Goal: Task Accomplishment & Management: Manage account settings

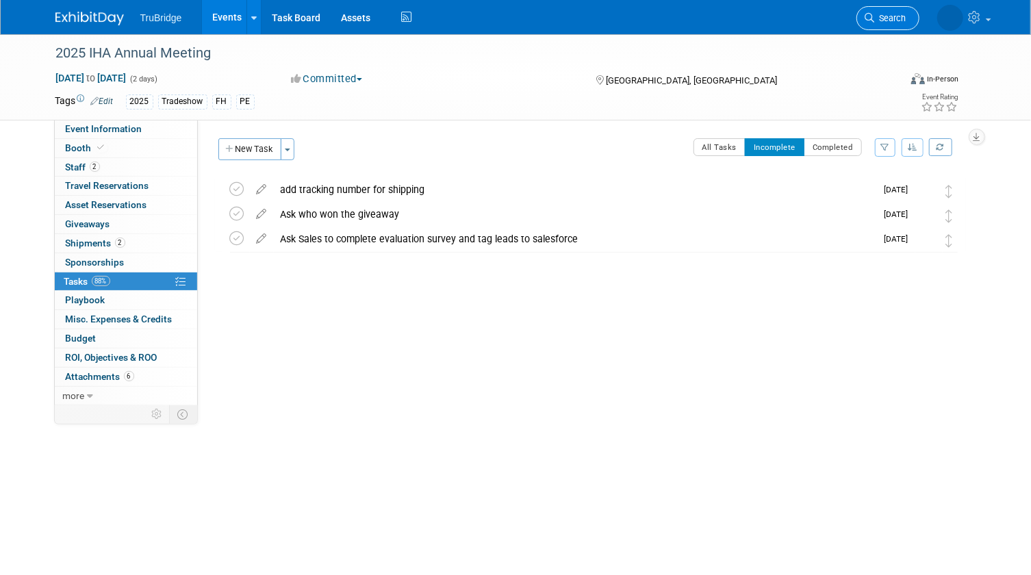
click at [884, 15] on span "Search" at bounding box center [890, 18] width 31 height 10
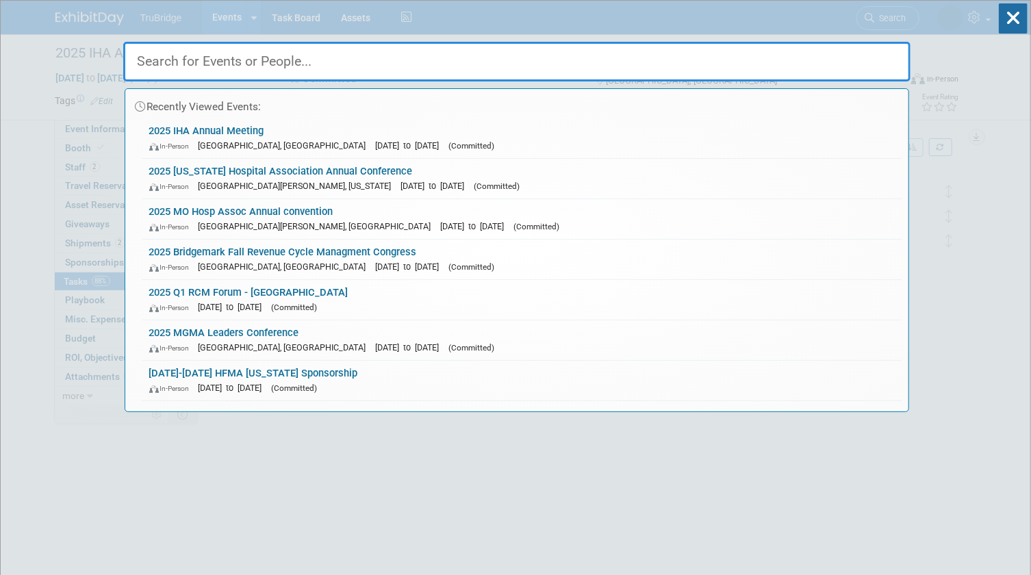
click at [888, 60] on input "text" at bounding box center [516, 62] width 787 height 40
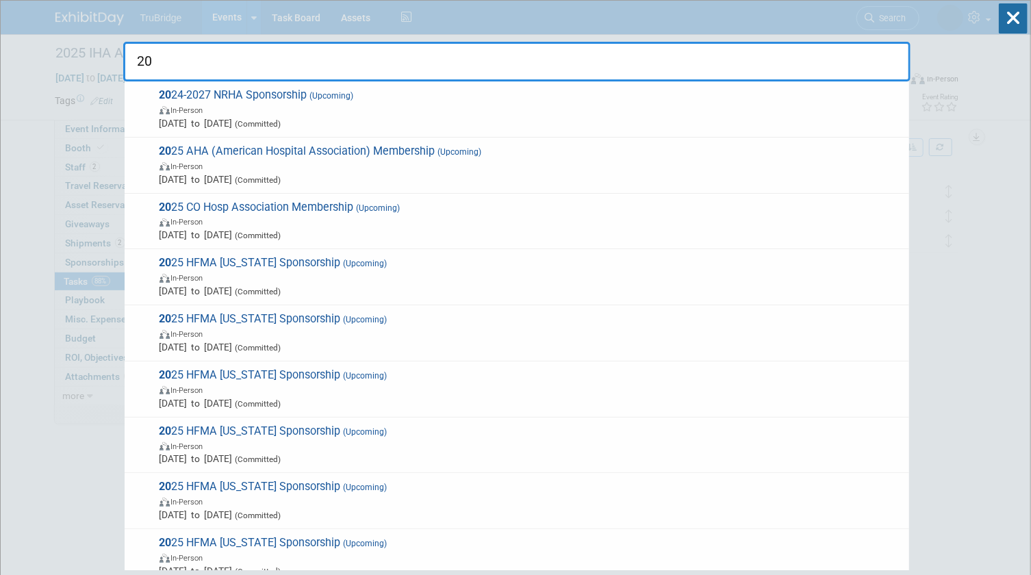
type input "2"
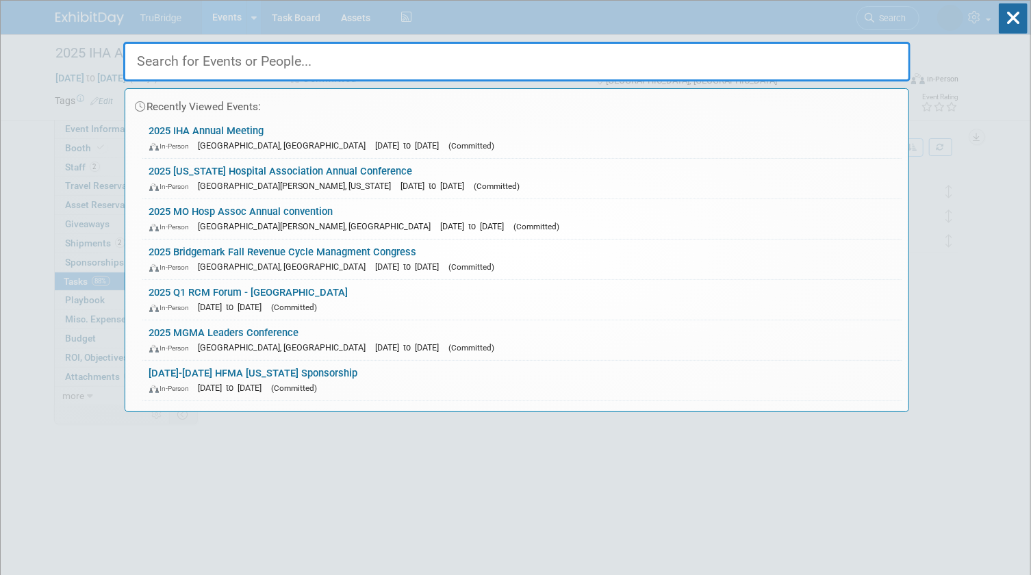
click at [582, 57] on input "text" at bounding box center [516, 62] width 787 height 40
click at [254, 25] on div "Recently Viewed Events: 2025 IHA Annual Meeting In-Person [GEOGRAPHIC_DATA], [G…" at bounding box center [516, 206] width 787 height 411
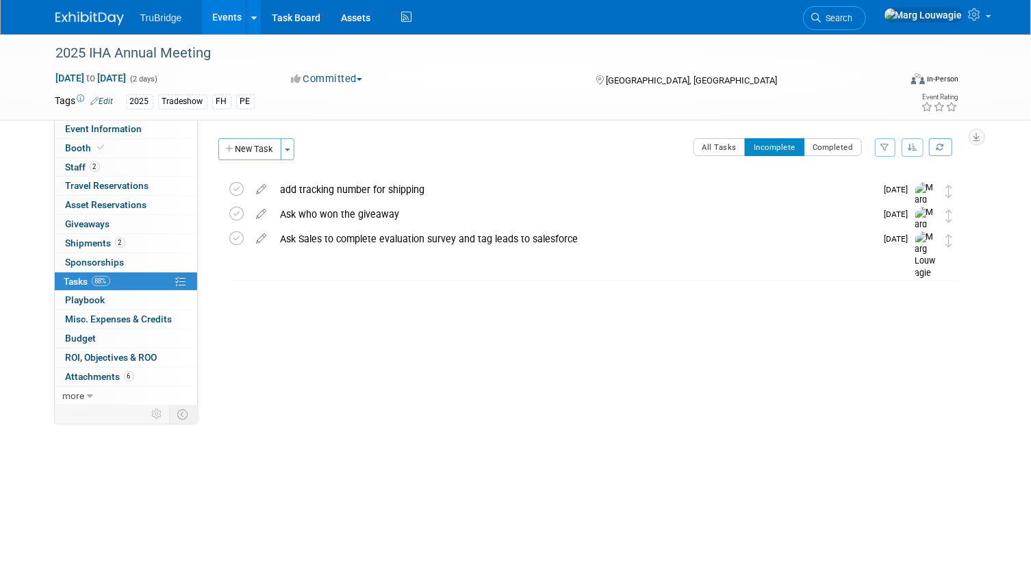
click at [235, 20] on link "Events" at bounding box center [227, 17] width 50 height 34
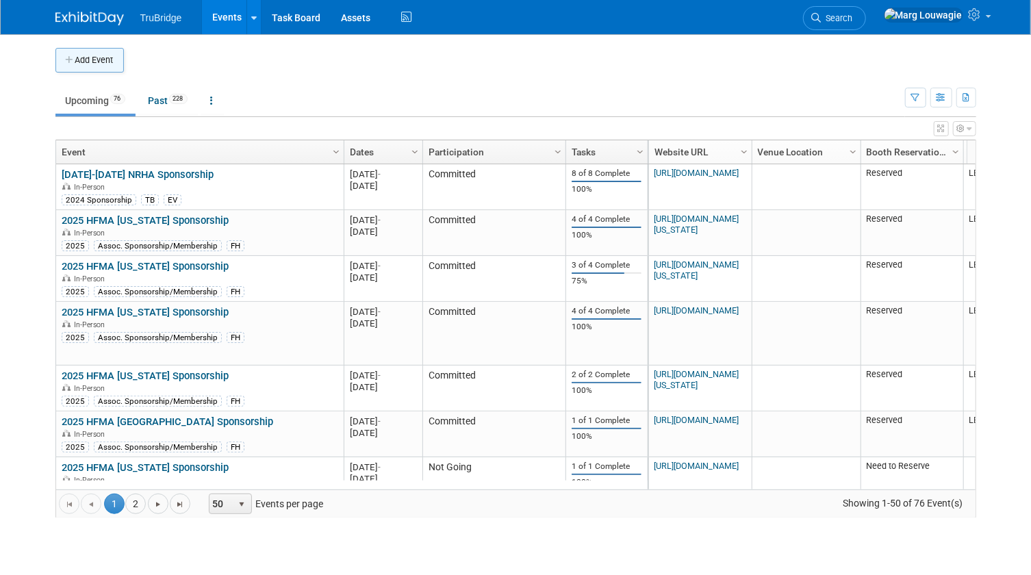
click at [109, 57] on button "Add Event" at bounding box center [89, 60] width 68 height 25
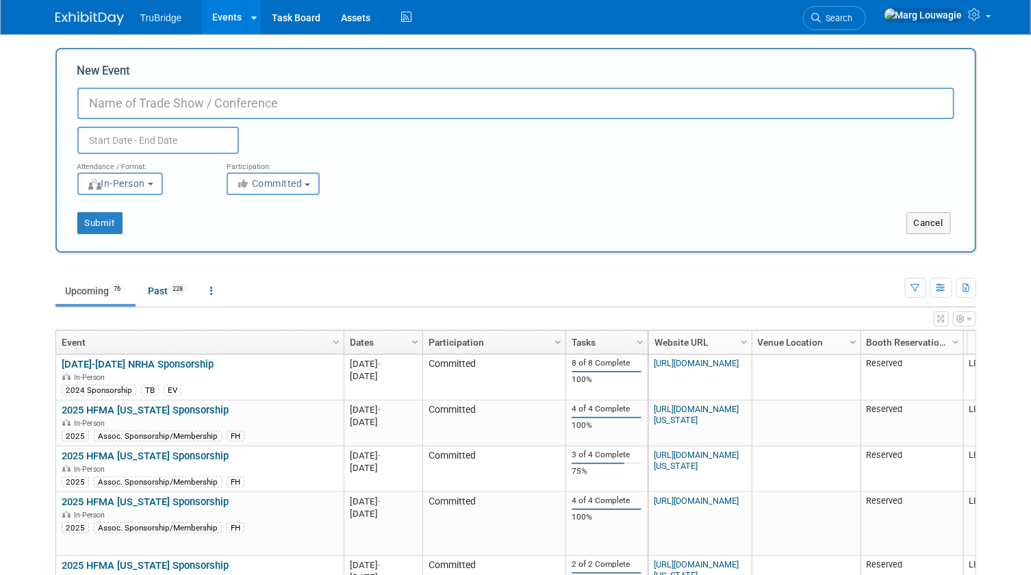
click at [157, 99] on input "New Event" at bounding box center [515, 103] width 877 height 31
type input "2026 AHA Rural Health Care Leadership Conference"
click at [185, 140] on input "text" at bounding box center [157, 140] width 161 height 27
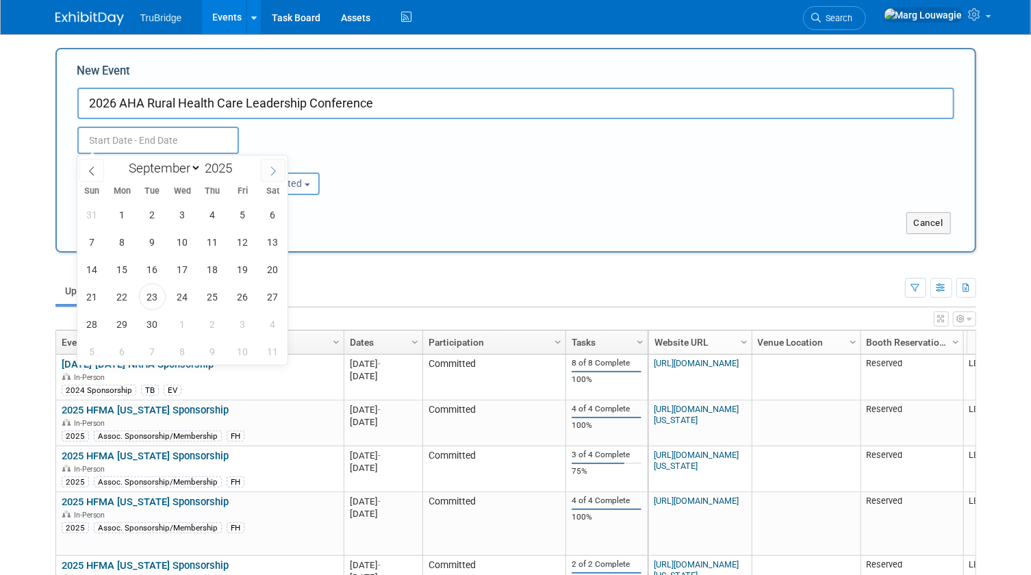
click at [275, 168] on icon at bounding box center [273, 171] width 10 height 10
select select "11"
click at [272, 168] on icon at bounding box center [273, 171] width 10 height 10
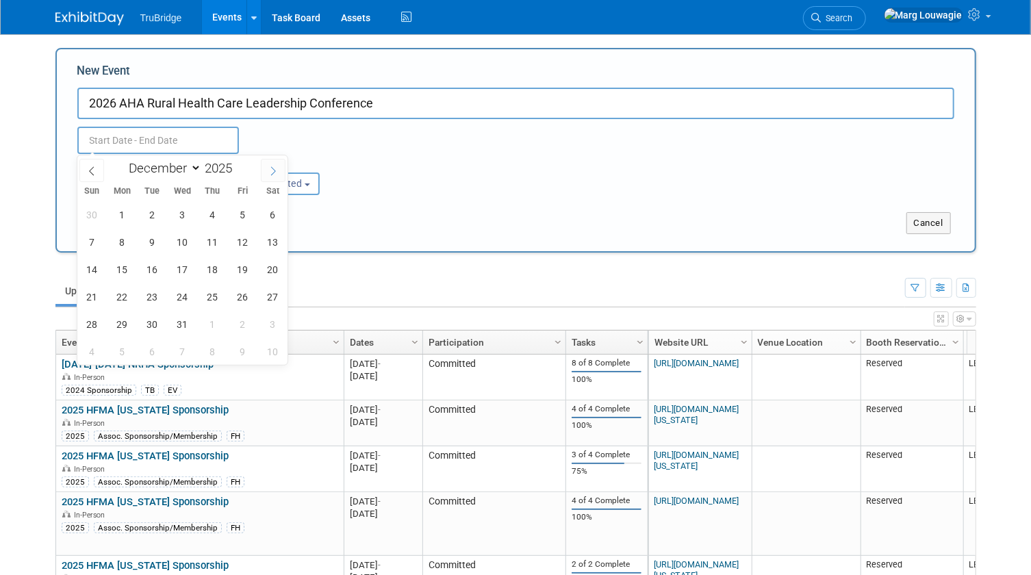
type input "2026"
click at [272, 168] on icon at bounding box center [273, 171] width 10 height 10
select select "1"
click at [98, 240] on span "8" at bounding box center [92, 242] width 27 height 27
click at [181, 241] on span "11" at bounding box center [182, 242] width 27 height 27
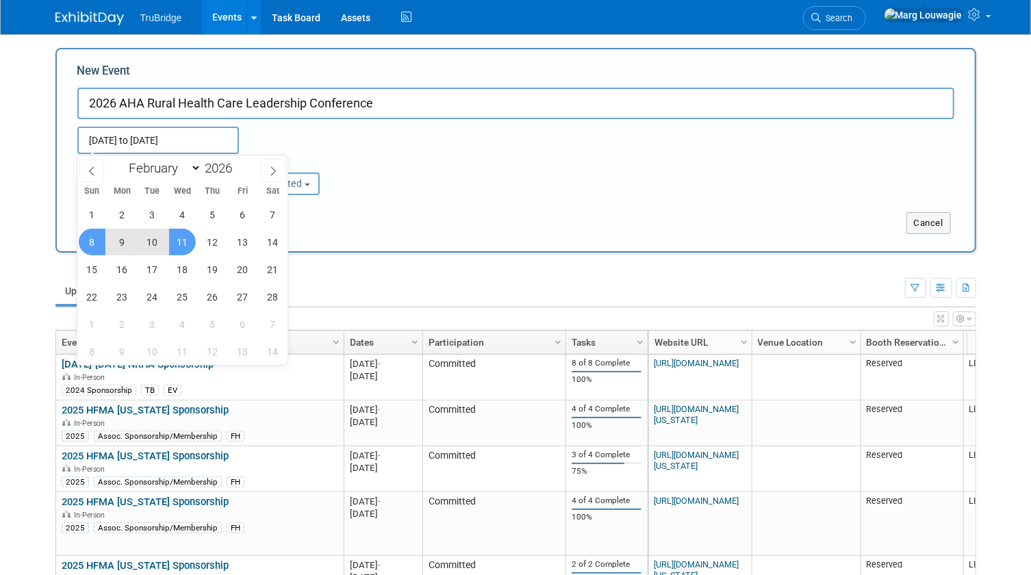
type input "[DATE] to [DATE]"
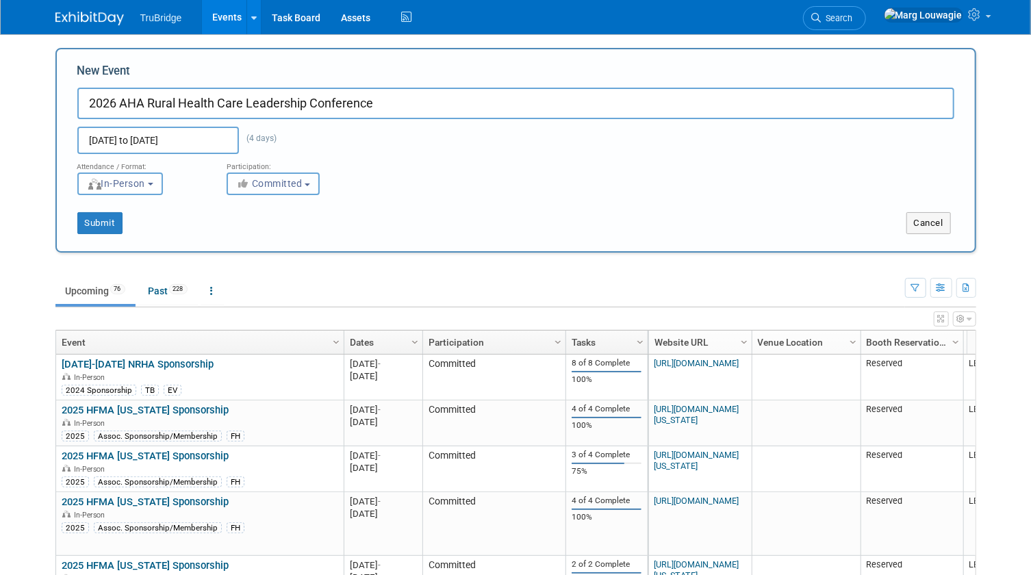
click at [255, 185] on span "Committed" at bounding box center [269, 183] width 66 height 11
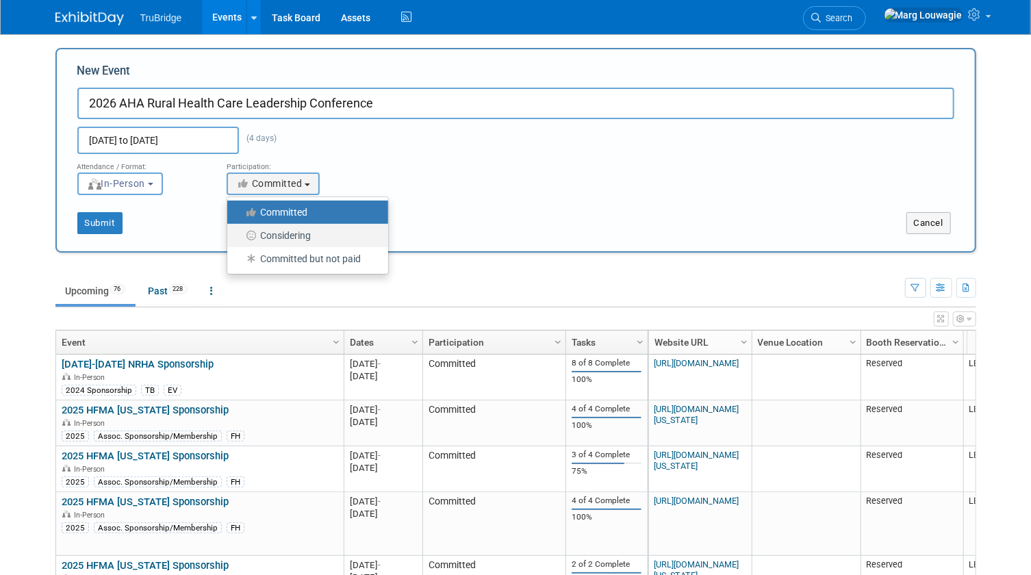
click at [281, 233] on label "Considering" at bounding box center [304, 236] width 140 height 18
click at [240, 233] on input "Considering" at bounding box center [235, 235] width 9 height 9
select select "2"
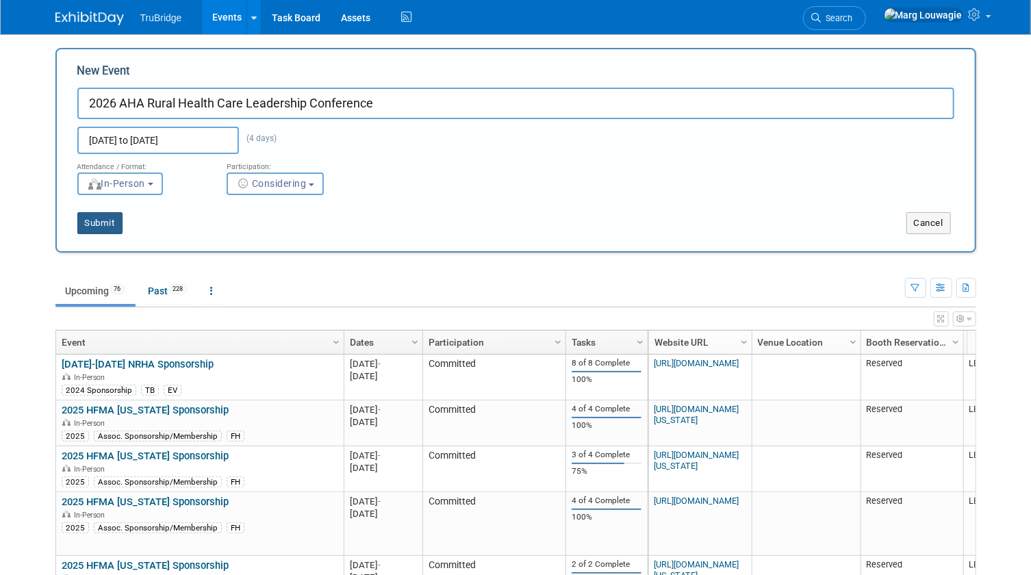
click at [117, 222] on button "Submit" at bounding box center [99, 223] width 45 height 22
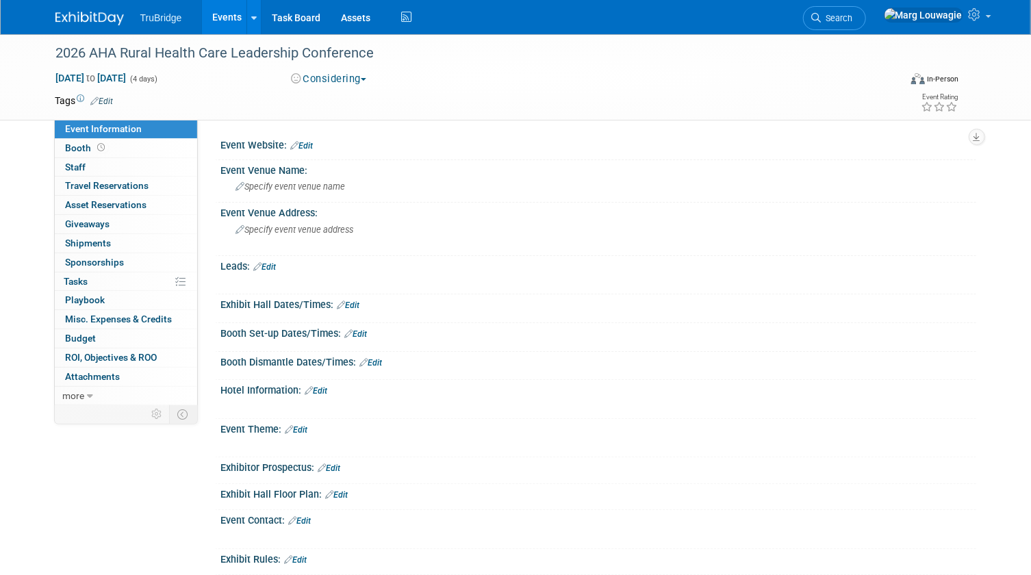
click at [107, 99] on link "Edit" at bounding box center [102, 101] width 23 height 10
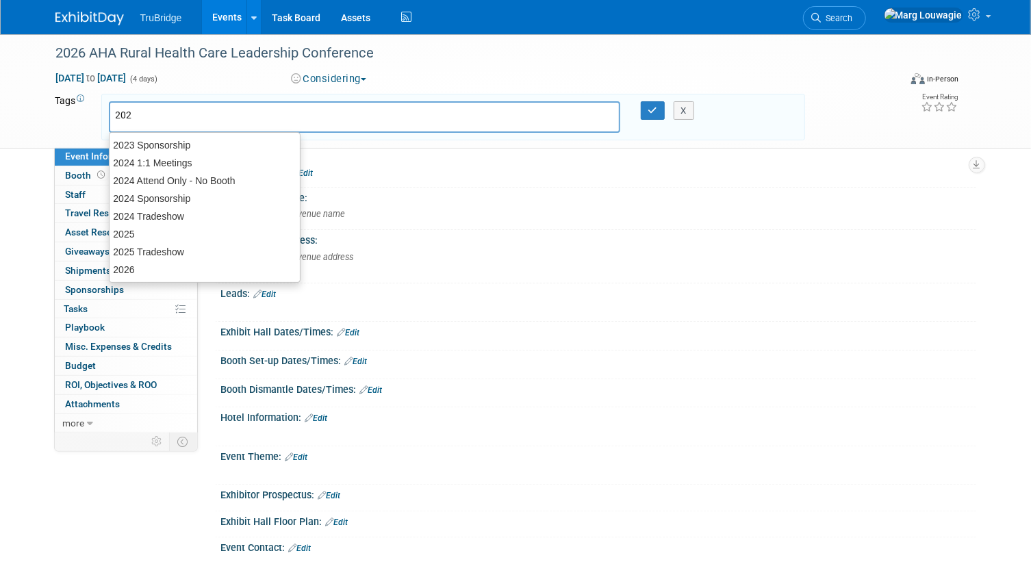
type input "2026"
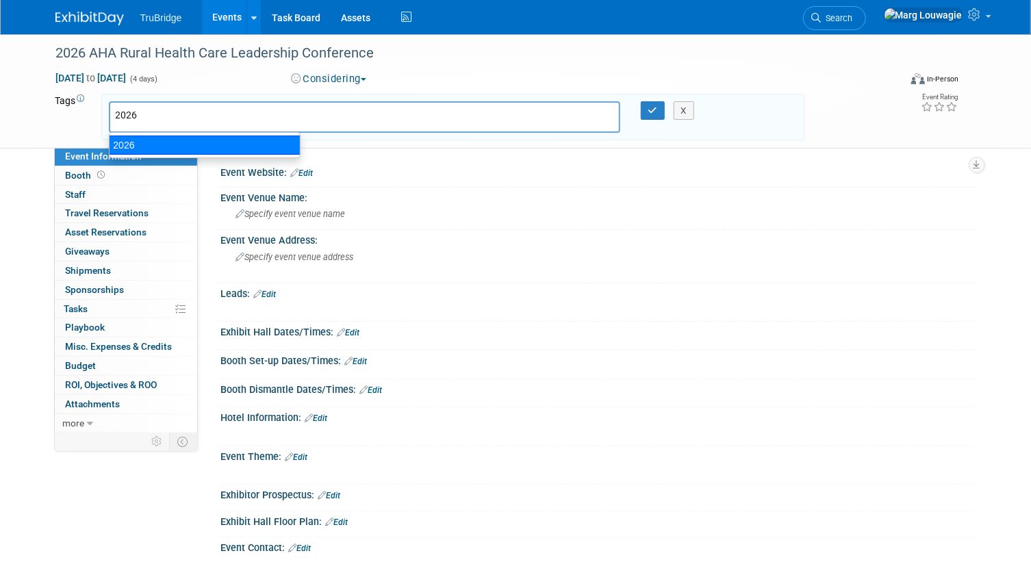
click at [118, 142] on div "2026" at bounding box center [205, 144] width 192 height 19
type input "2026"
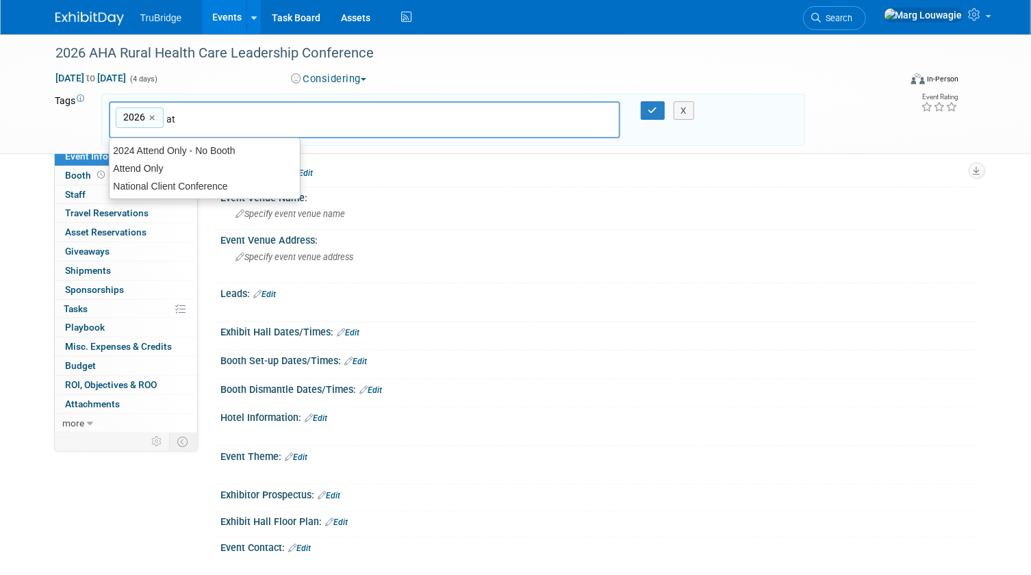
type input "att"
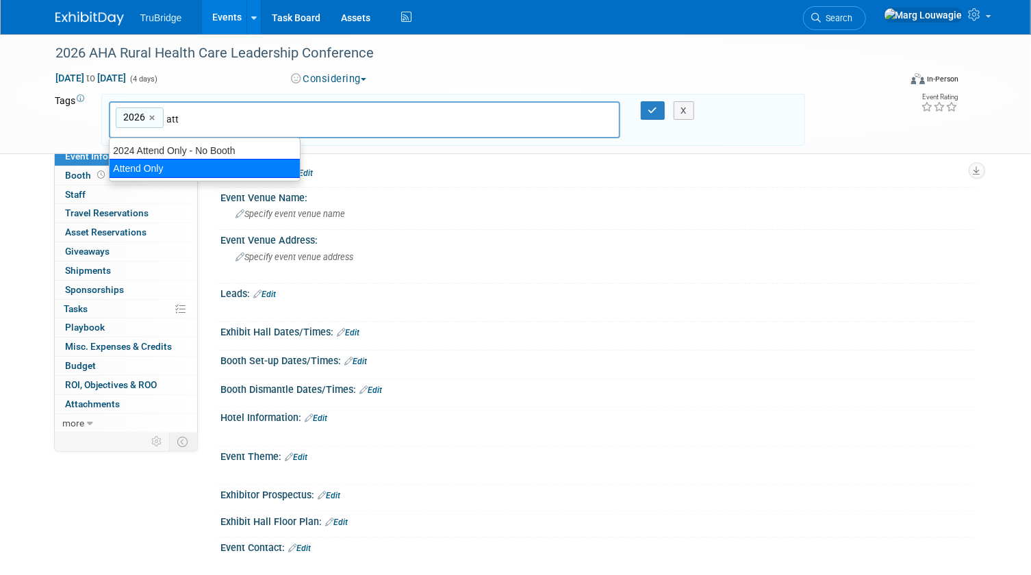
click at [166, 164] on div "Attend Only" at bounding box center [205, 168] width 192 height 19
type input "2026, Attend Only"
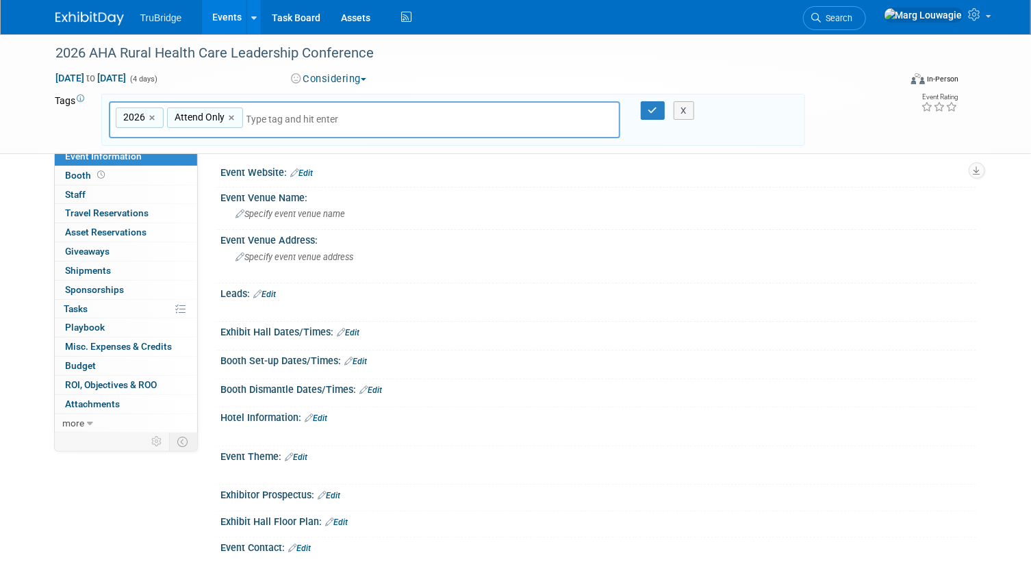
type input "F"
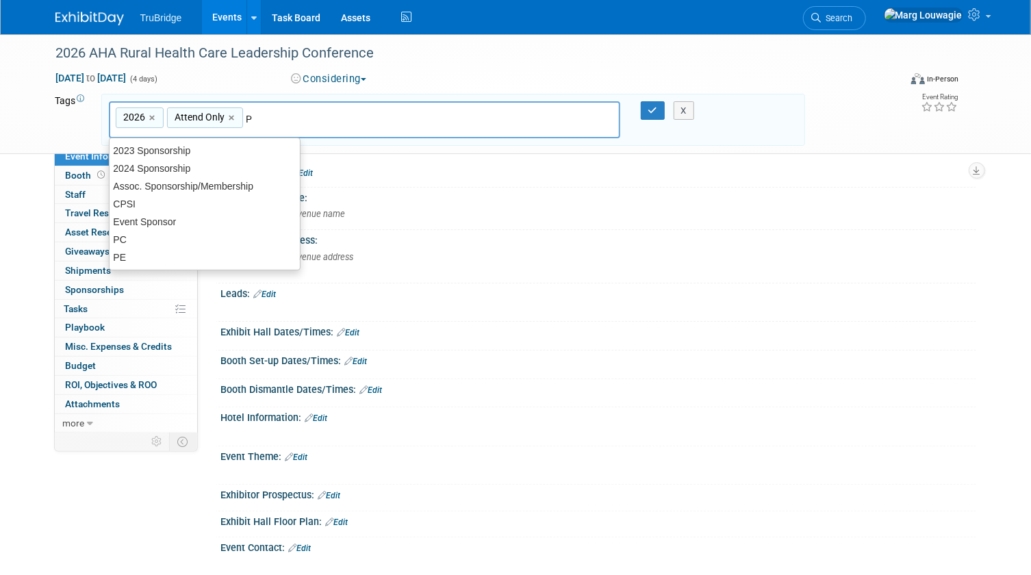
type input "PC"
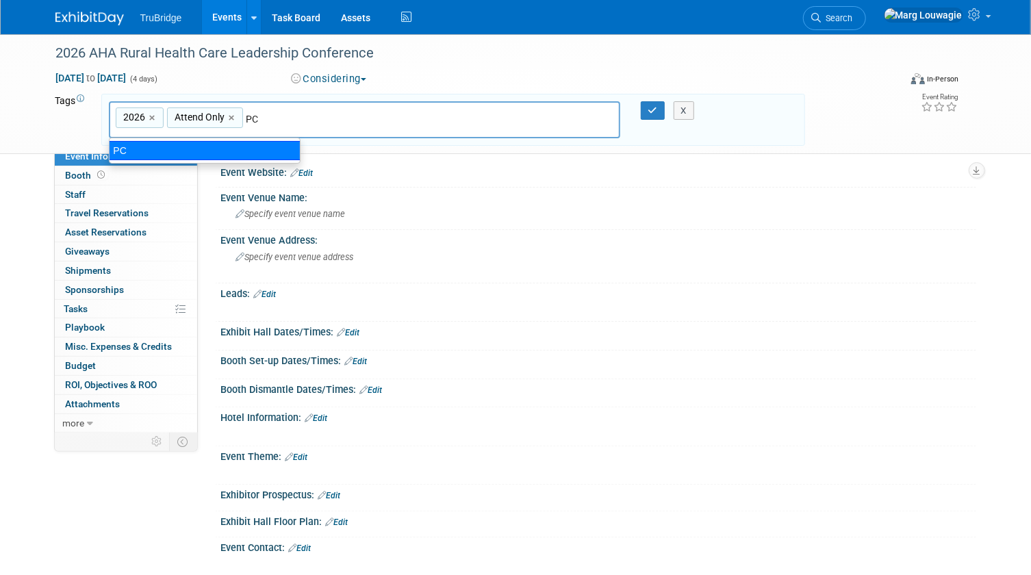
click at [202, 147] on div "PC" at bounding box center [205, 150] width 192 height 19
type input "2026, Attend Only, PC"
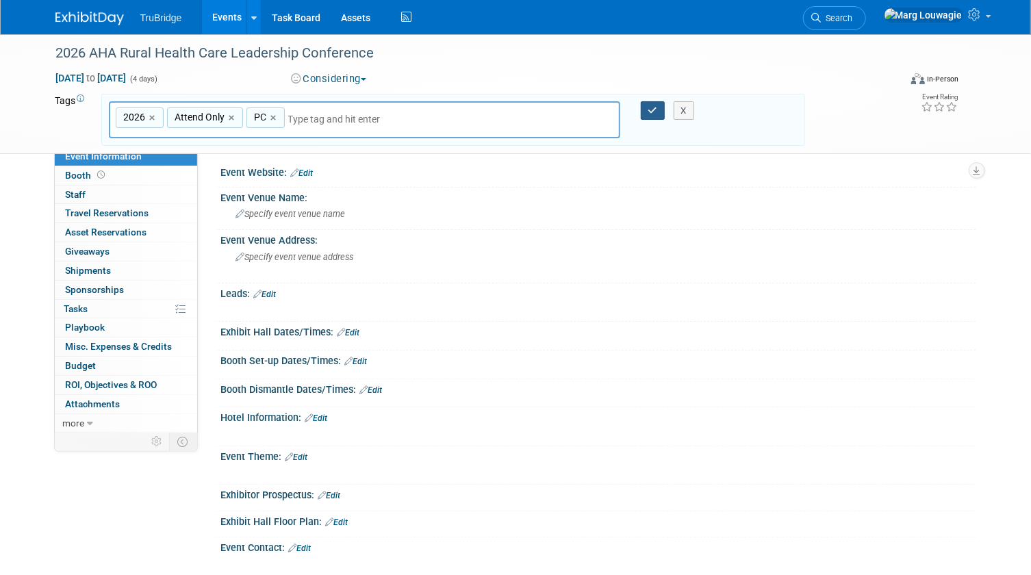
click at [643, 108] on button "button" at bounding box center [653, 110] width 25 height 19
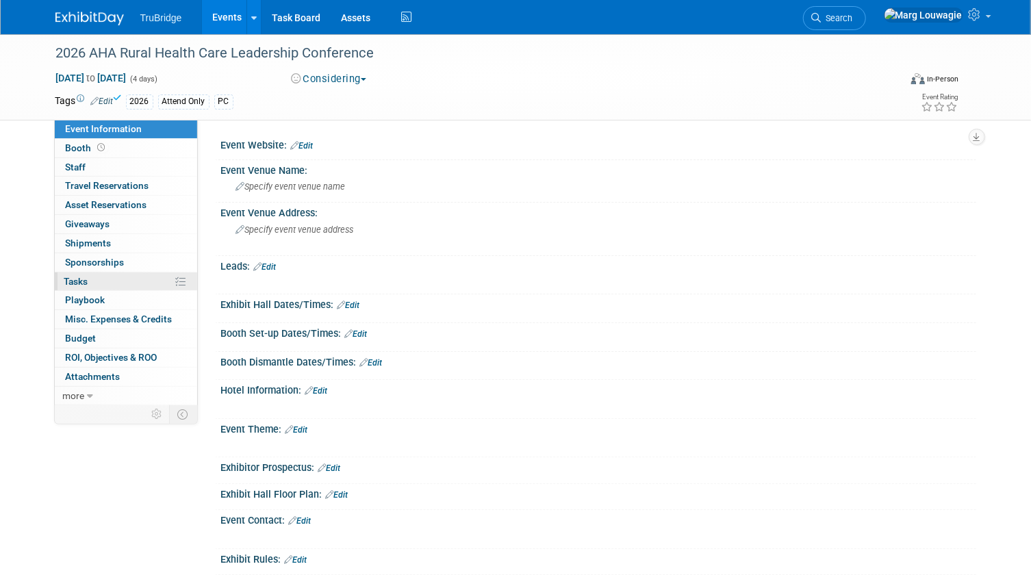
click at [89, 277] on link "0% Tasks 0%" at bounding box center [126, 281] width 142 height 18
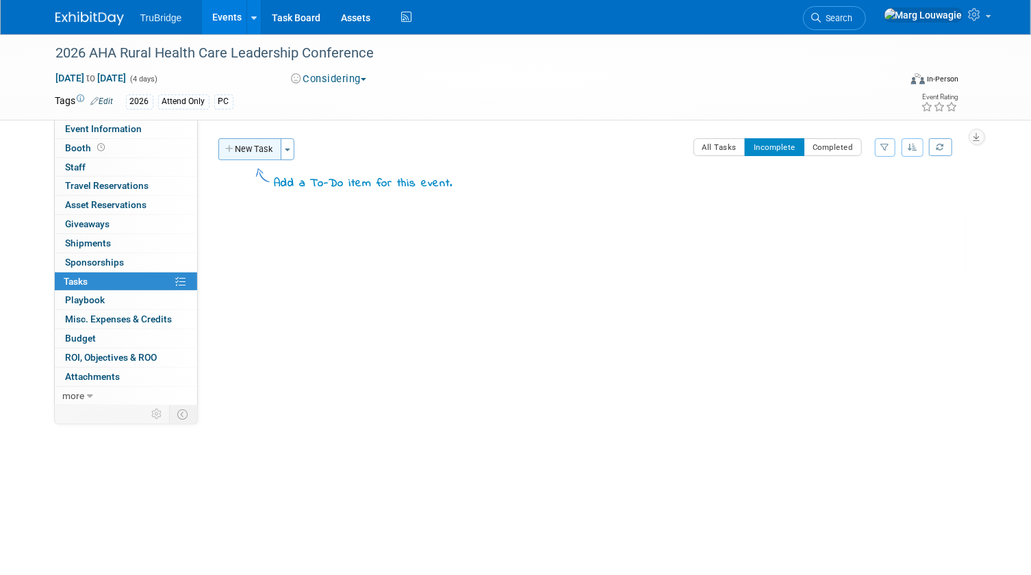
click at [257, 149] on button "New Task" at bounding box center [249, 149] width 63 height 22
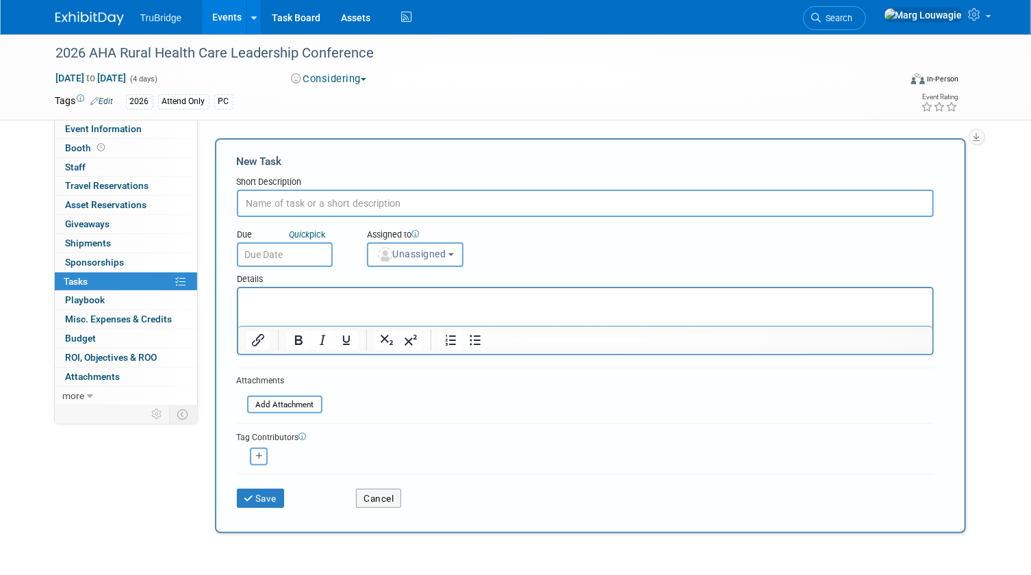
click at [295, 195] on input "text" at bounding box center [585, 203] width 697 height 27
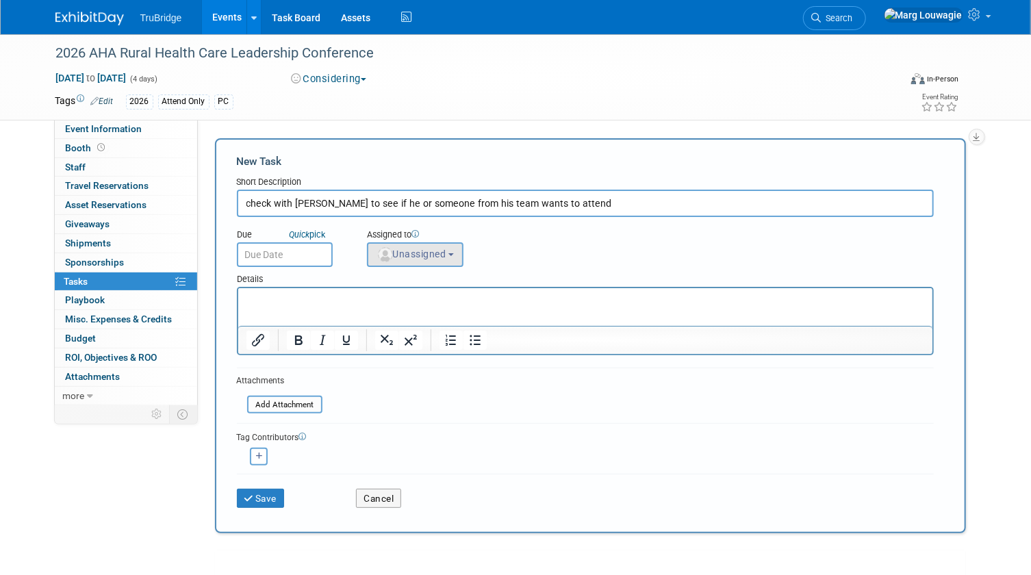
type input "check with [PERSON_NAME] to see if he or someone from his team wants to attend"
click at [391, 257] on img "button" at bounding box center [385, 254] width 15 height 15
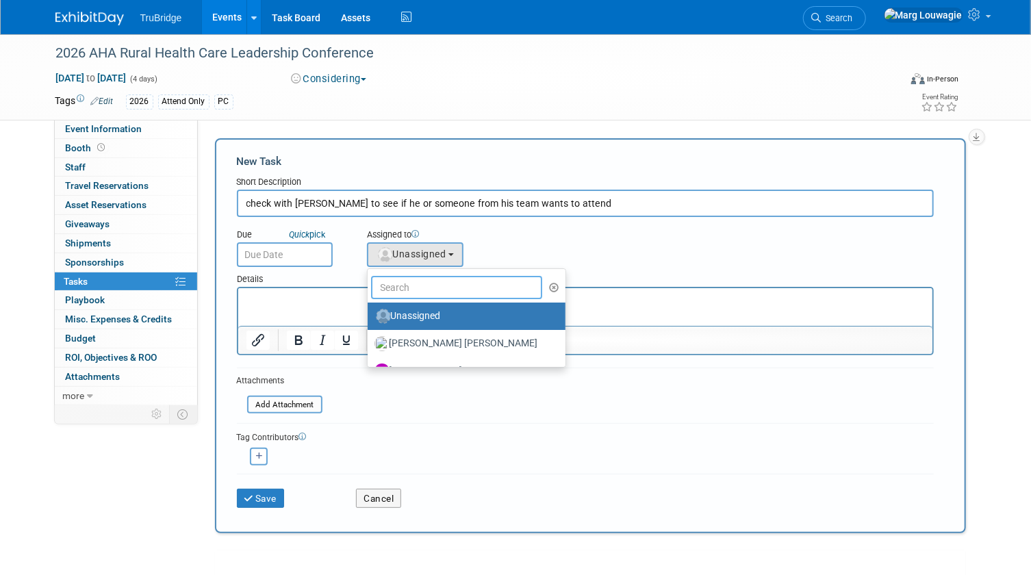
click at [416, 285] on input "text" at bounding box center [457, 287] width 172 height 23
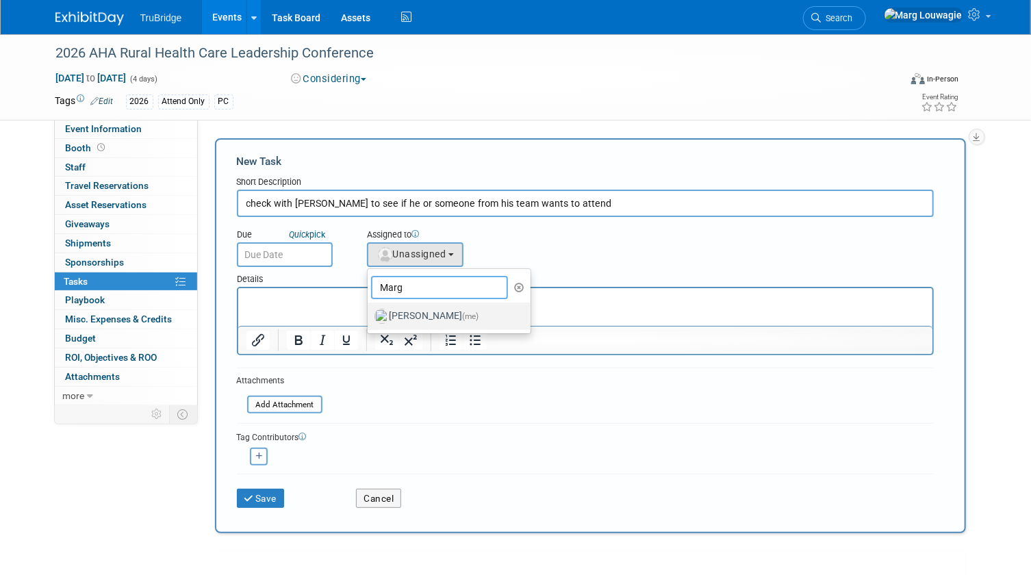
type input "Marg"
drag, startPoint x: 417, startPoint y: 307, endPoint x: 372, endPoint y: 285, distance: 51.1
click at [417, 305] on label "[PERSON_NAME] (me)" at bounding box center [445, 316] width 143 height 22
click at [370, 310] on input "[PERSON_NAME] (me)" at bounding box center [365, 314] width 9 height 9
select select "0abee163-1570-438d-a0ea-e9129f2ffbd7"
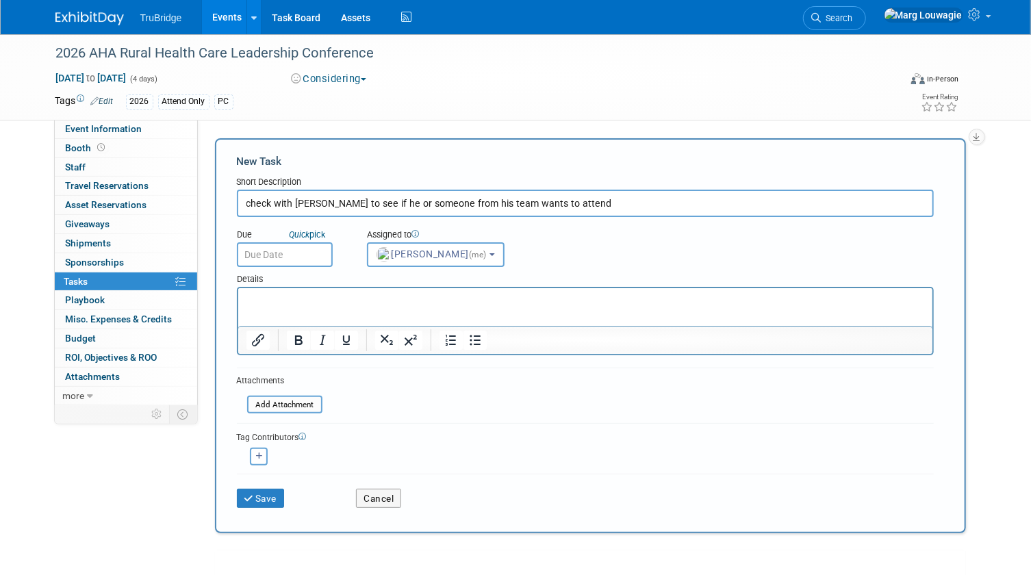
click at [296, 254] on input "text" at bounding box center [285, 254] width 96 height 25
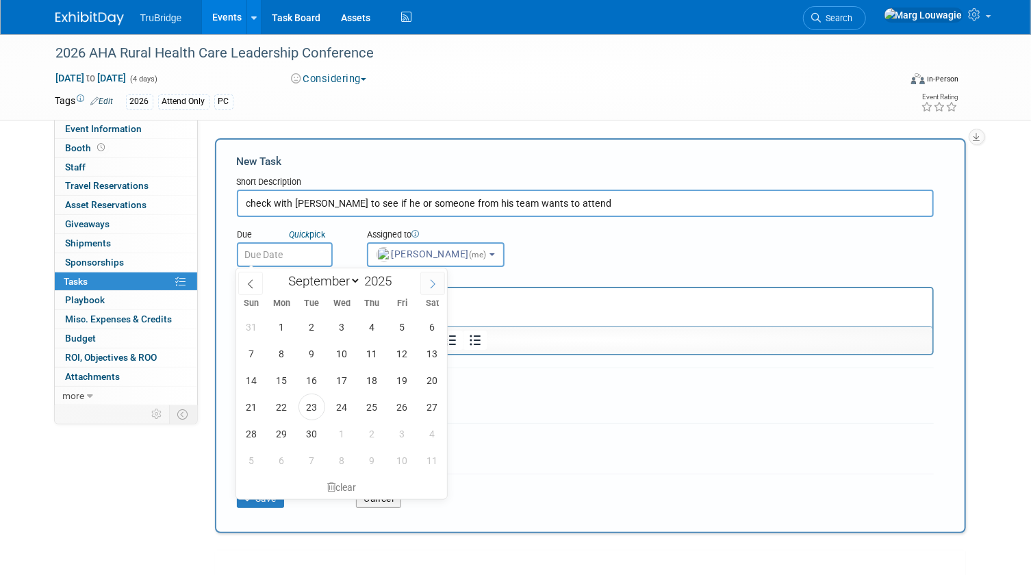
click at [434, 285] on icon at bounding box center [433, 284] width 10 height 10
select select "11"
click at [281, 355] on span "8" at bounding box center [281, 353] width 27 height 27
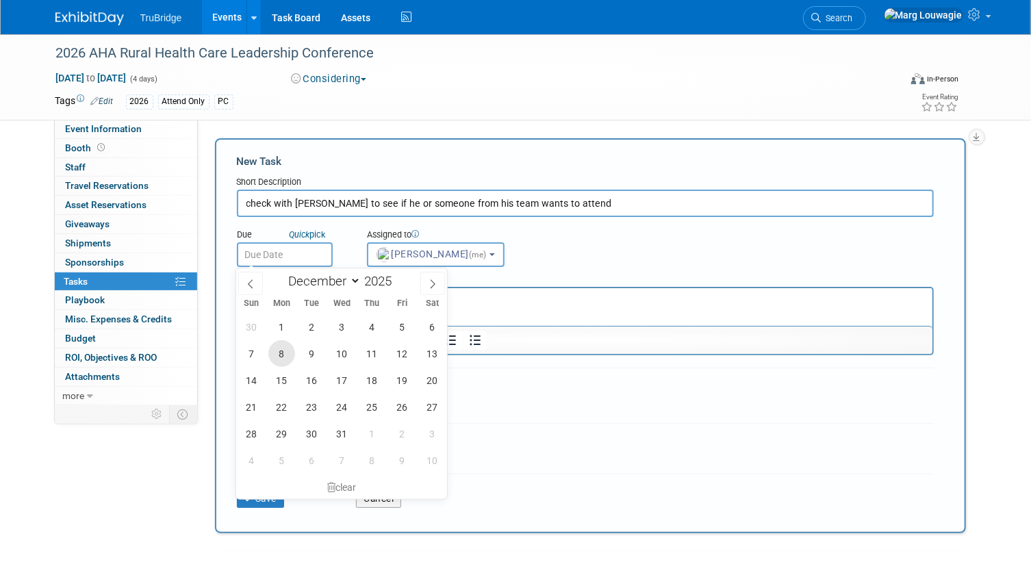
type input "[DATE]"
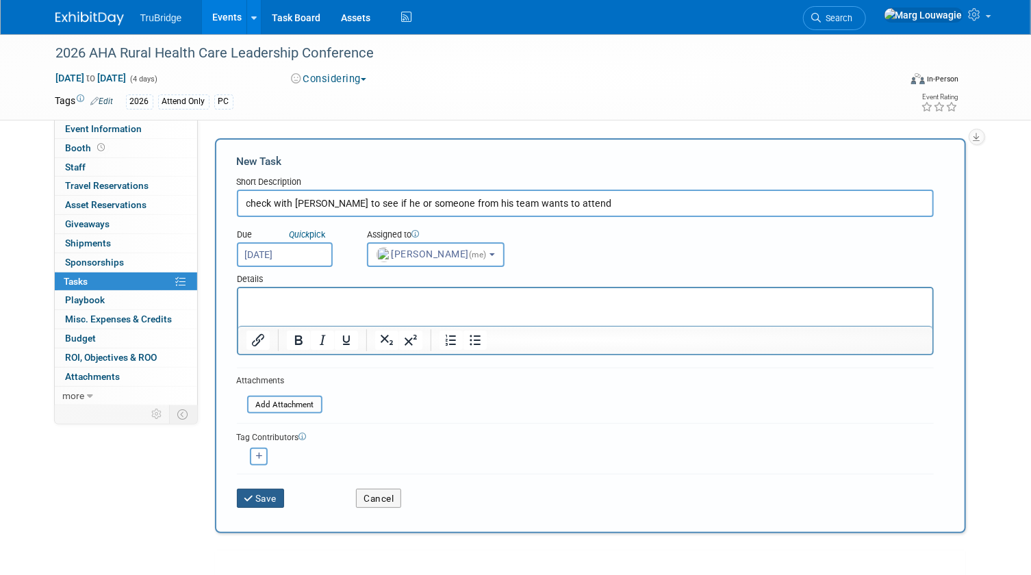
drag, startPoint x: 252, startPoint y: 498, endPoint x: 255, endPoint y: 486, distance: 12.8
click at [253, 494] on icon "submit" at bounding box center [250, 499] width 12 height 10
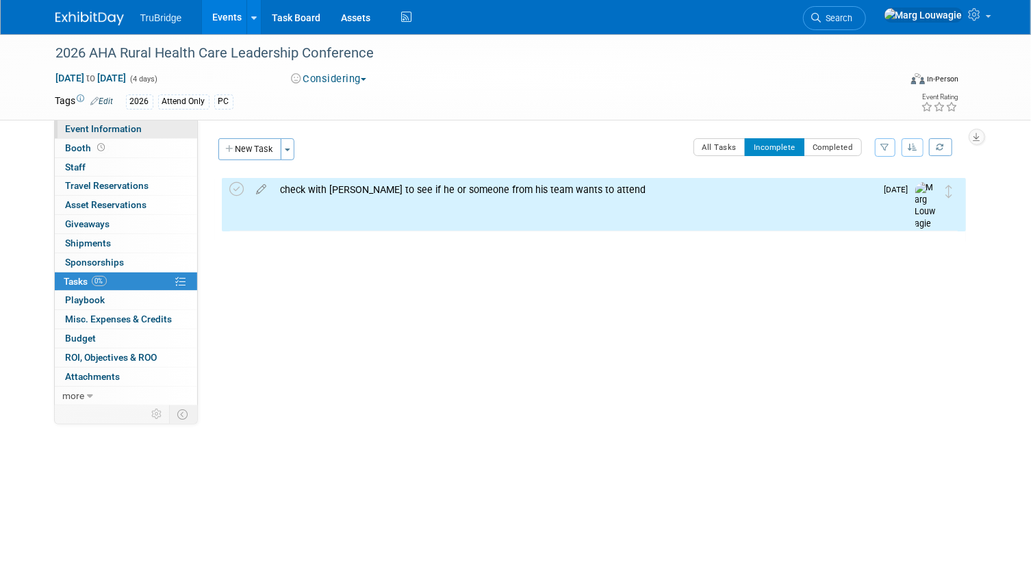
click at [144, 130] on link "Event Information" at bounding box center [126, 129] width 142 height 18
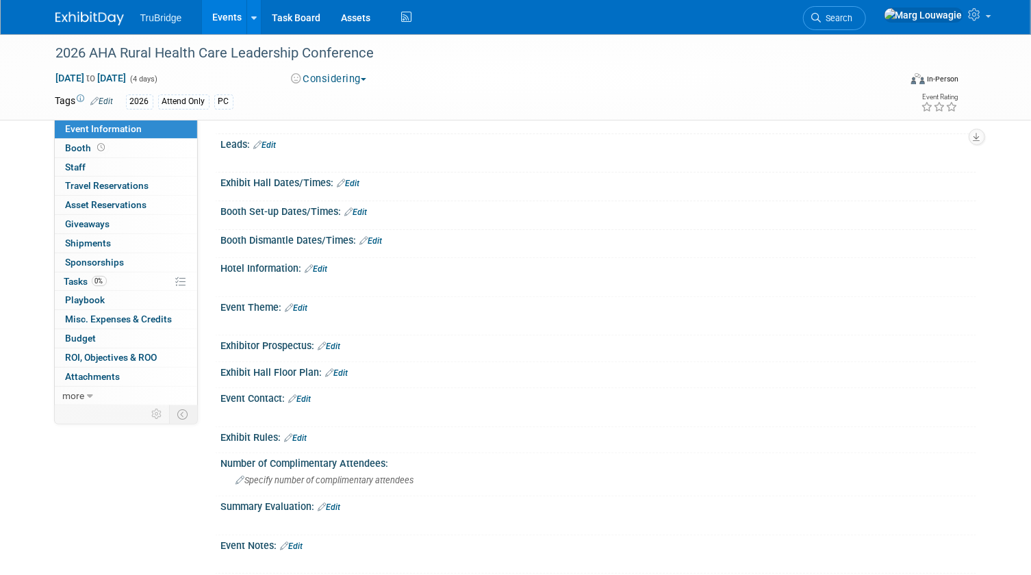
scroll to position [144, 0]
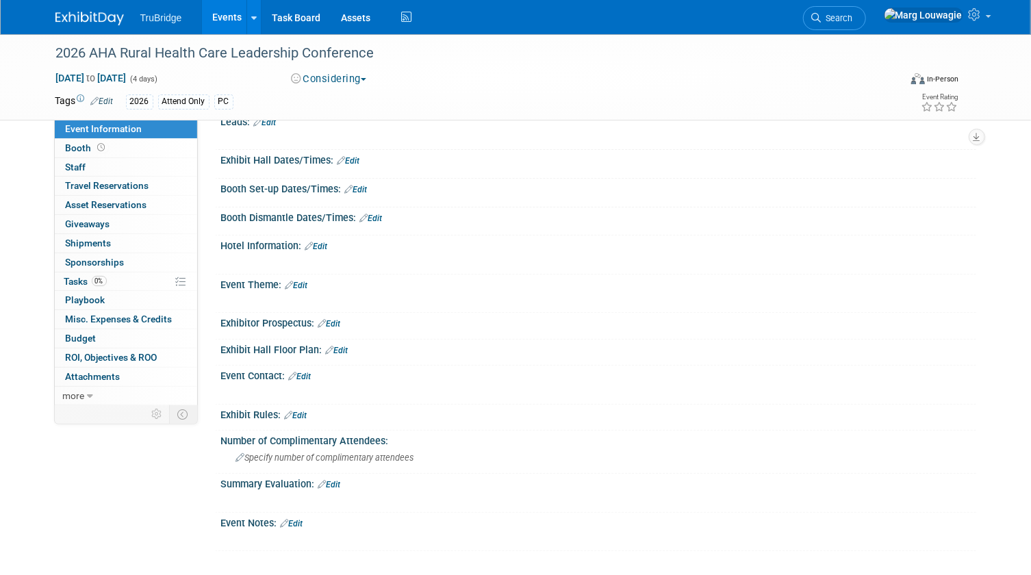
click at [300, 519] on link "Edit" at bounding box center [292, 524] width 23 height 10
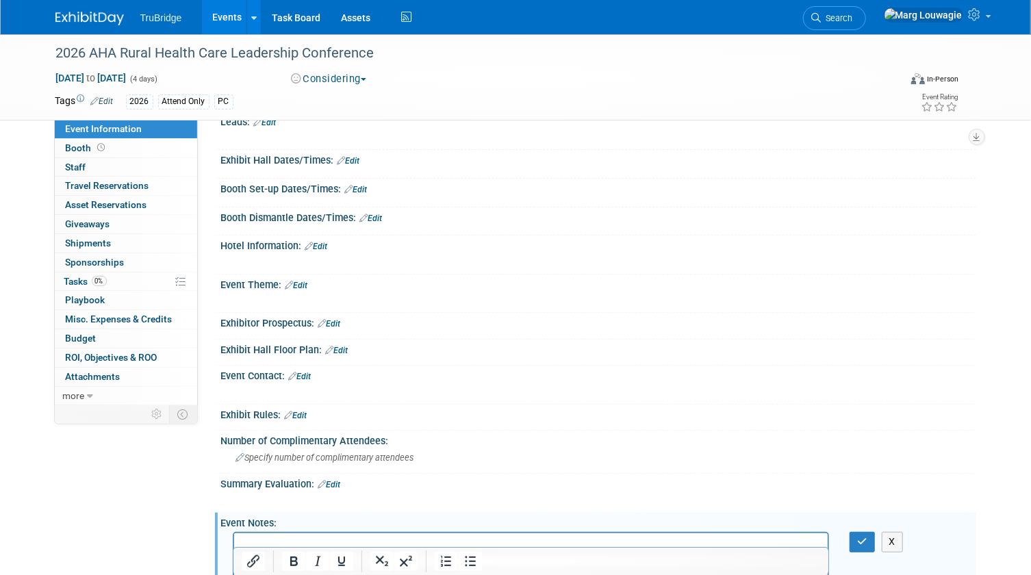
scroll to position [0, 0]
click at [294, 538] on p "Rich Text Area. Press ALT-0 for help." at bounding box center [531, 545] width 578 height 14
click at [855, 537] on button "button" at bounding box center [861, 542] width 25 height 20
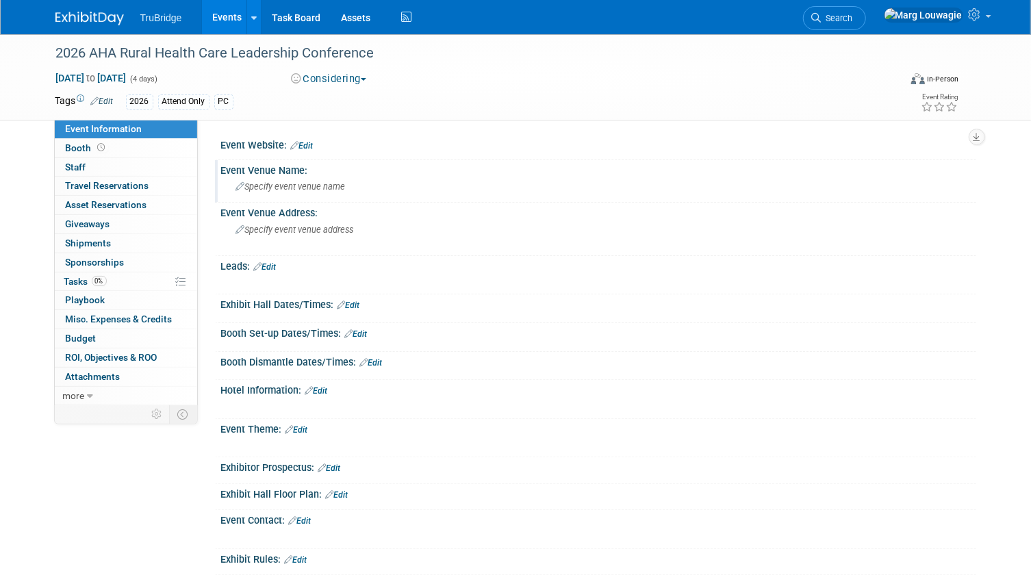
click at [237, 185] on icon at bounding box center [240, 187] width 9 height 9
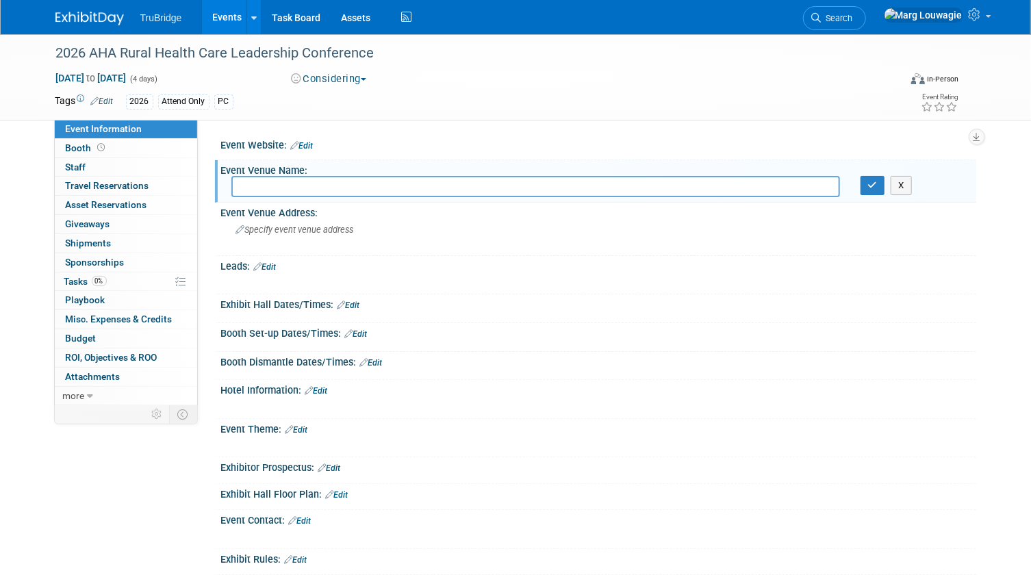
click at [248, 186] on input "text" at bounding box center [535, 186] width 608 height 21
type input "[GEOGRAPHIC_DATA][PERSON_NAME]"
click at [871, 185] on icon "button" at bounding box center [873, 185] width 10 height 9
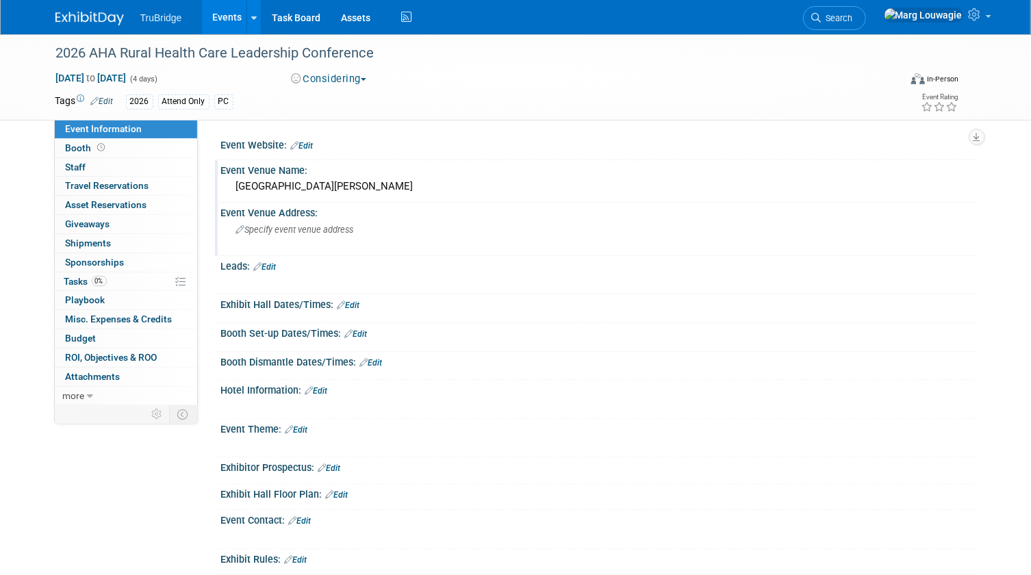
click at [237, 231] on icon at bounding box center [240, 230] width 9 height 9
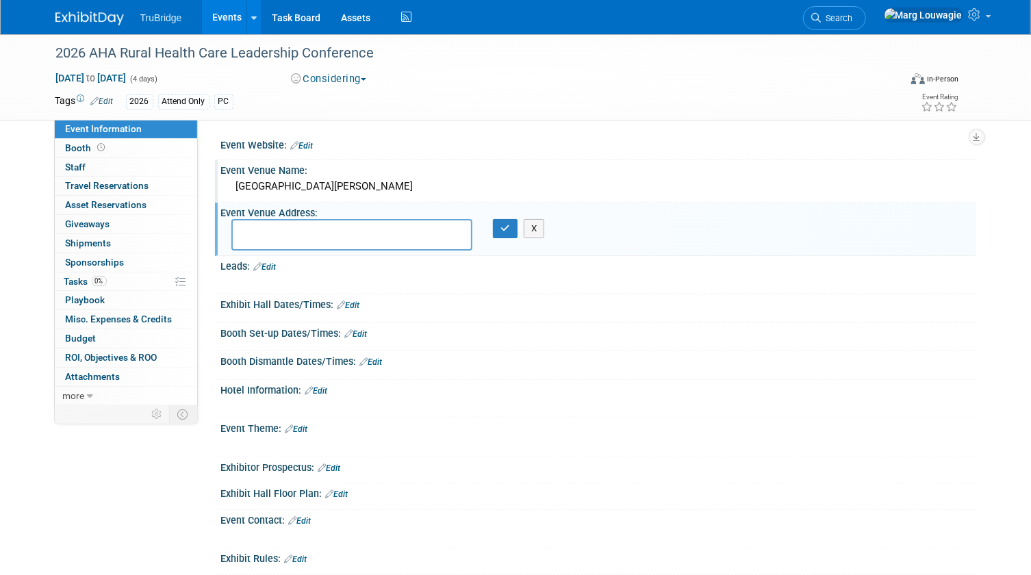
click at [246, 230] on textarea at bounding box center [352, 234] width 242 height 31
type textarea "[GEOGRAPHIC_DATA], [GEOGRAPHIC_DATA]"
click at [498, 229] on button "button" at bounding box center [505, 228] width 25 height 19
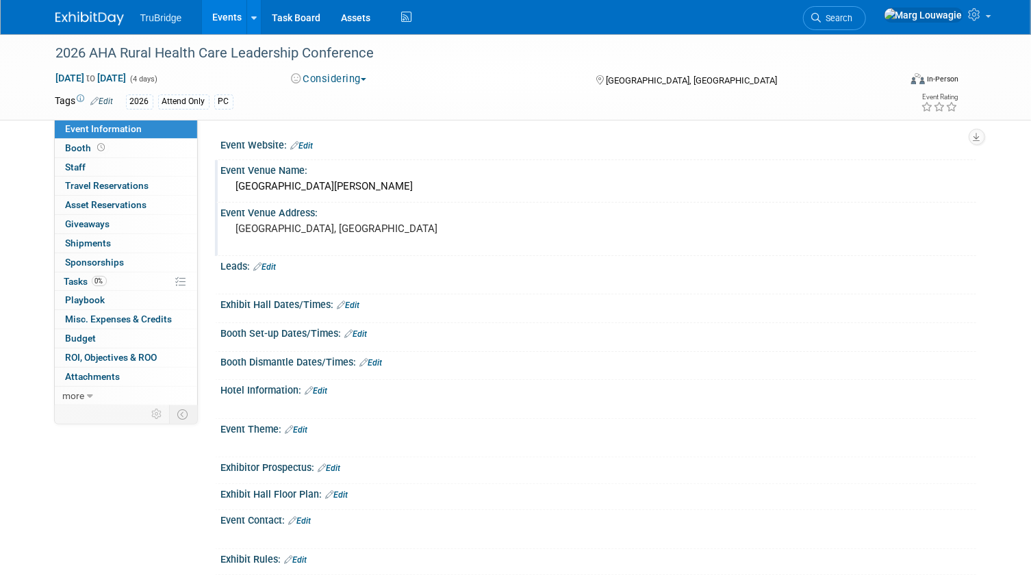
click at [305, 145] on link "Edit" at bounding box center [302, 146] width 23 height 10
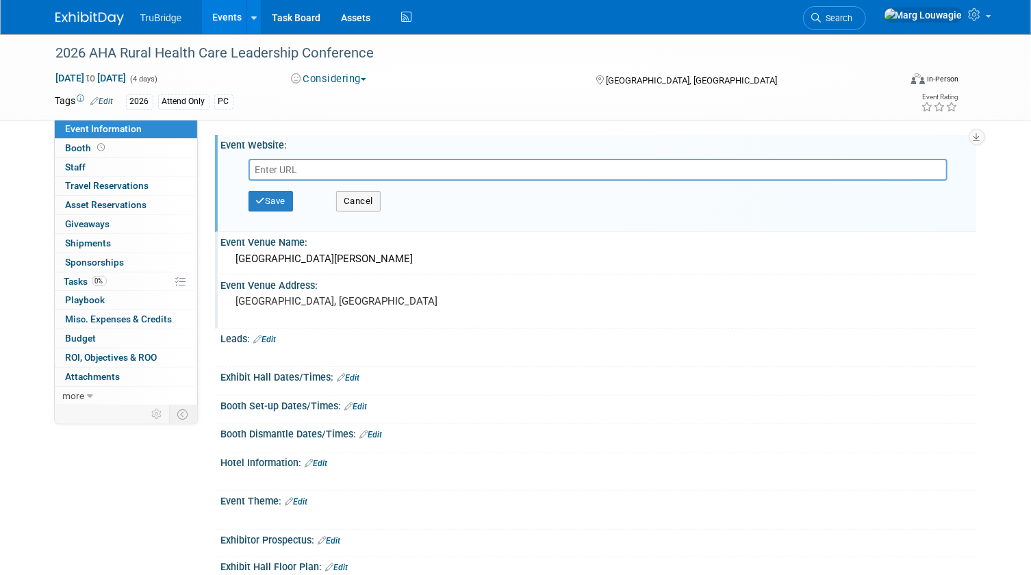
click at [298, 166] on input "text" at bounding box center [597, 170] width 699 height 22
type input "[URL][DOMAIN_NAME]"
click at [272, 192] on button "Save" at bounding box center [270, 201] width 45 height 21
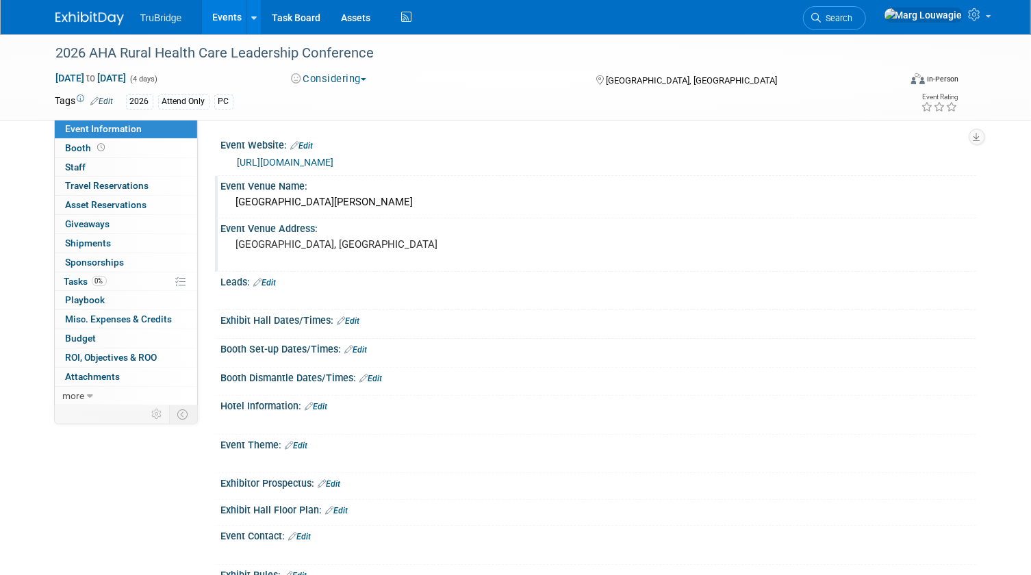
click at [311, 227] on div "Event Venue Address:" at bounding box center [598, 226] width 755 height 17
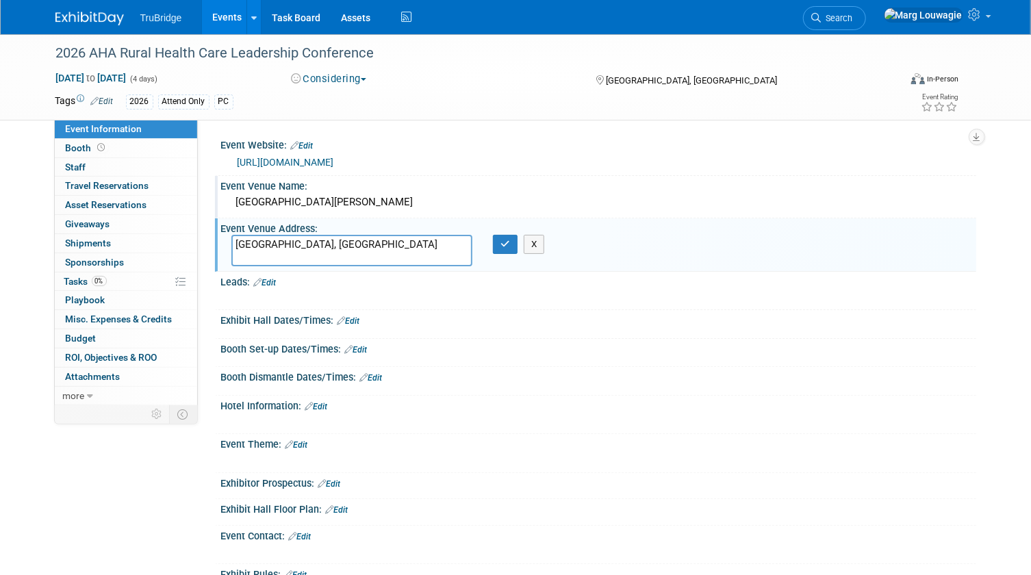
click at [237, 242] on textarea "[GEOGRAPHIC_DATA], [GEOGRAPHIC_DATA]" at bounding box center [352, 250] width 242 height 31
type textarea "[STREET_ADDRESS]"
click at [509, 244] on icon "button" at bounding box center [505, 244] width 10 height 9
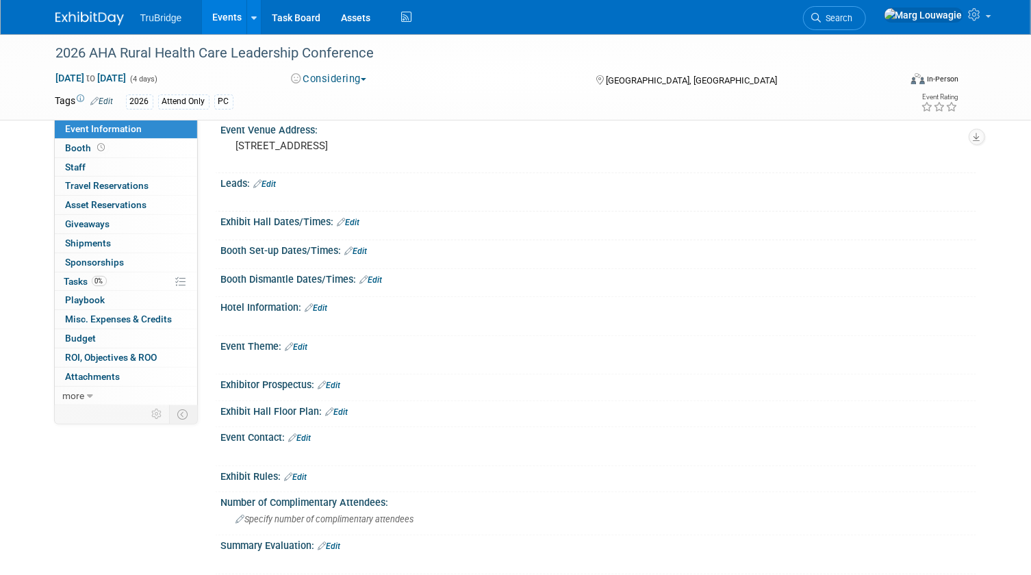
scroll to position [124, 0]
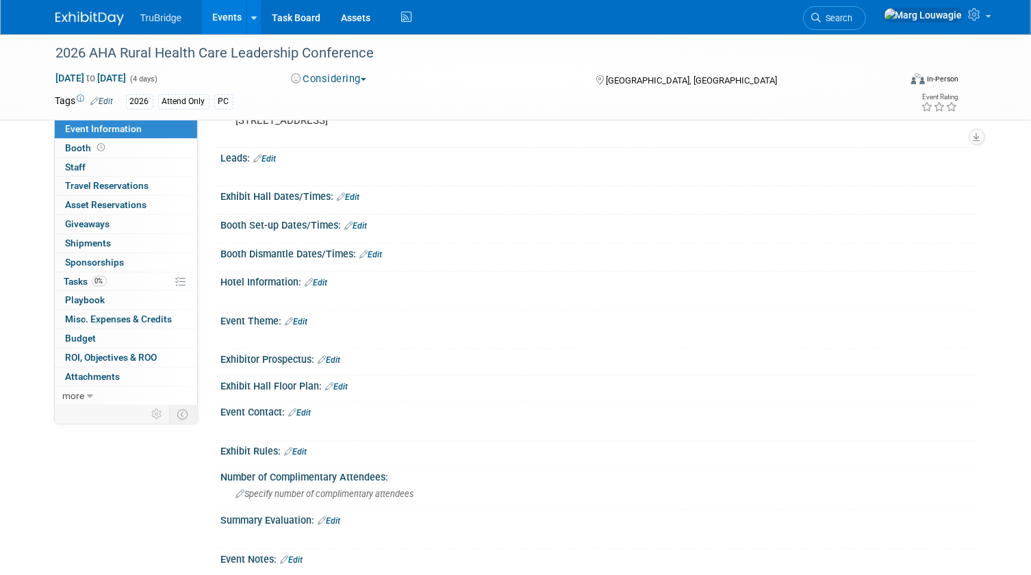
drag, startPoint x: 325, startPoint y: 281, endPoint x: 320, endPoint y: 286, distance: 7.3
click at [325, 281] on link "Edit" at bounding box center [316, 283] width 23 height 10
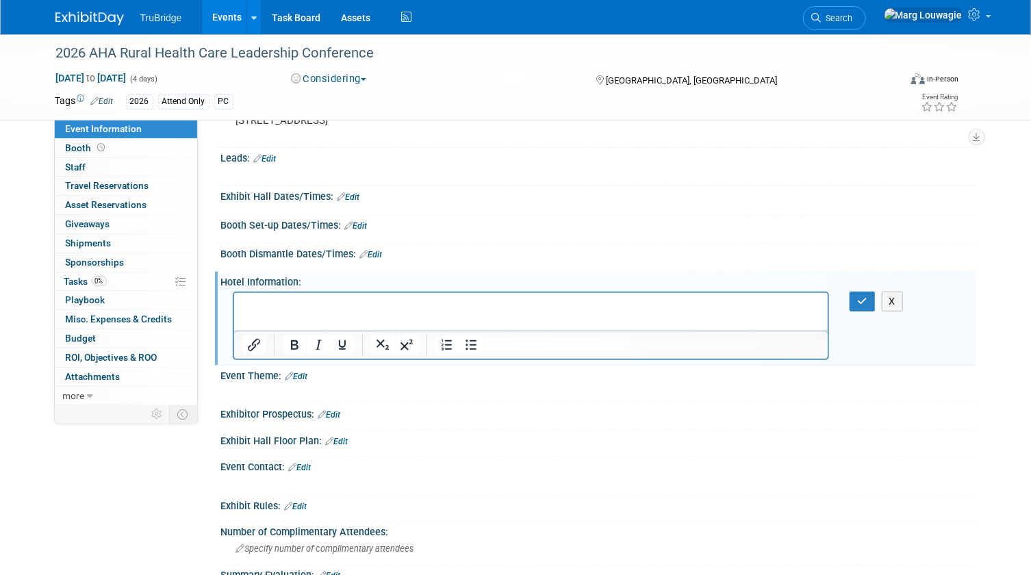
scroll to position [0, 0]
click at [268, 302] on p "Rich Text Area. Press ALT-0 for help." at bounding box center [531, 305] width 578 height 14
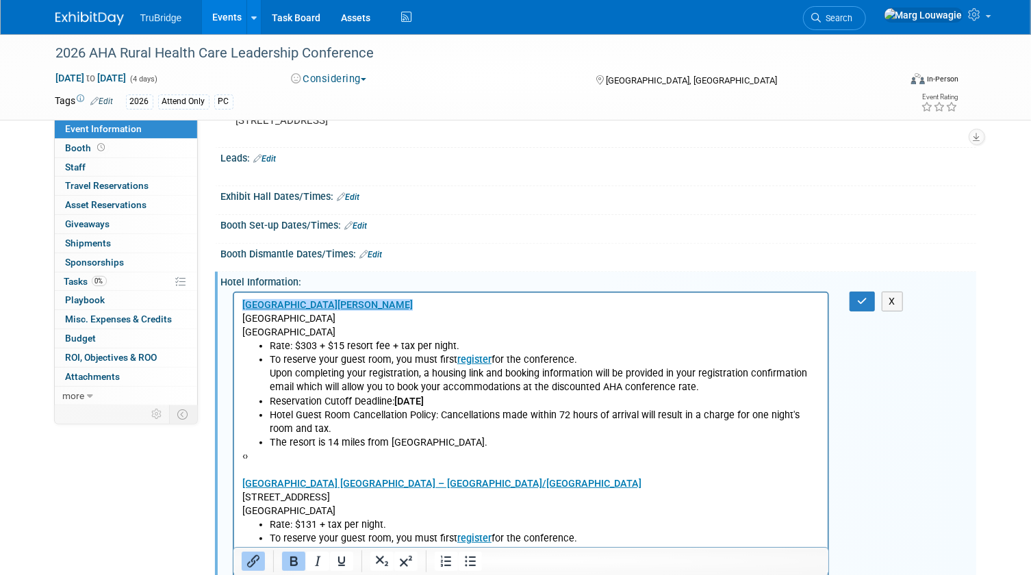
scroll to position [203, 0]
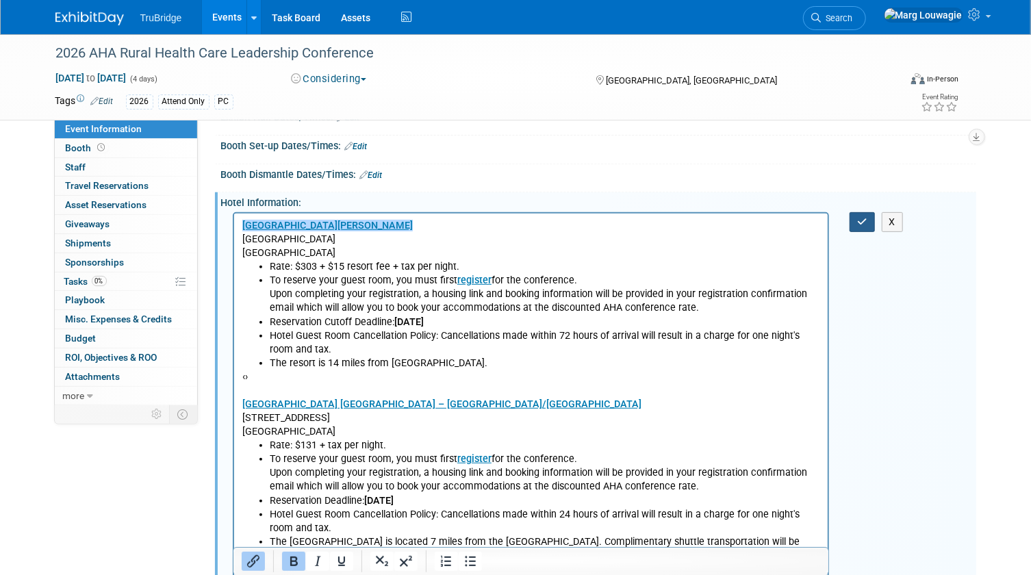
click at [865, 219] on icon "button" at bounding box center [862, 222] width 10 height 10
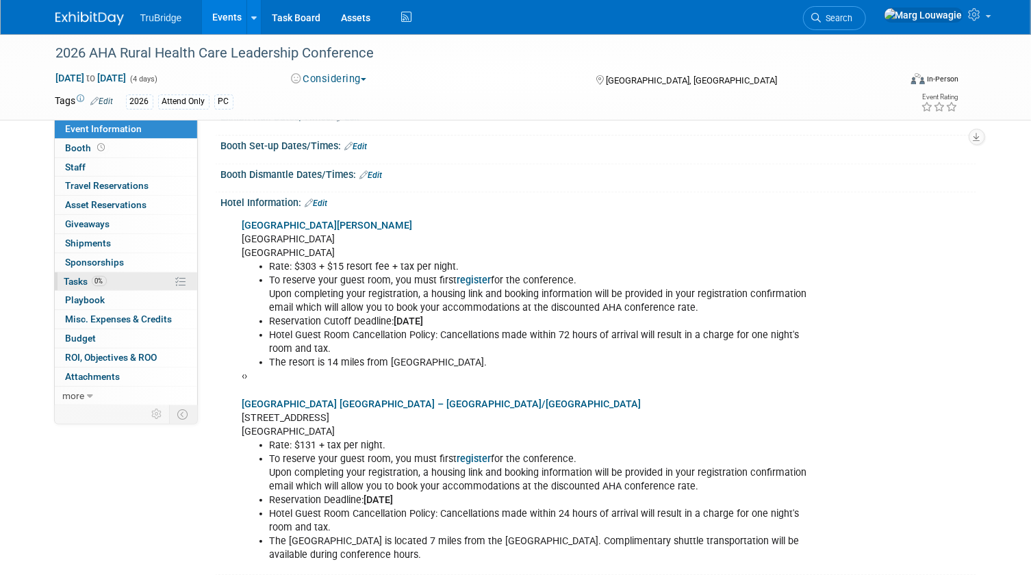
click at [79, 276] on span "Tasks 0%" at bounding box center [85, 281] width 42 height 11
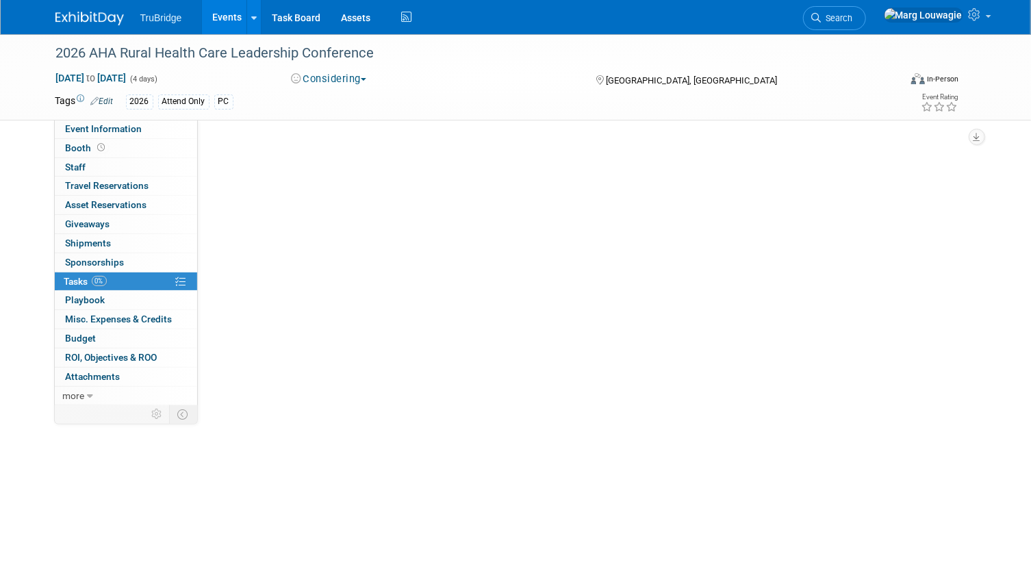
scroll to position [0, 0]
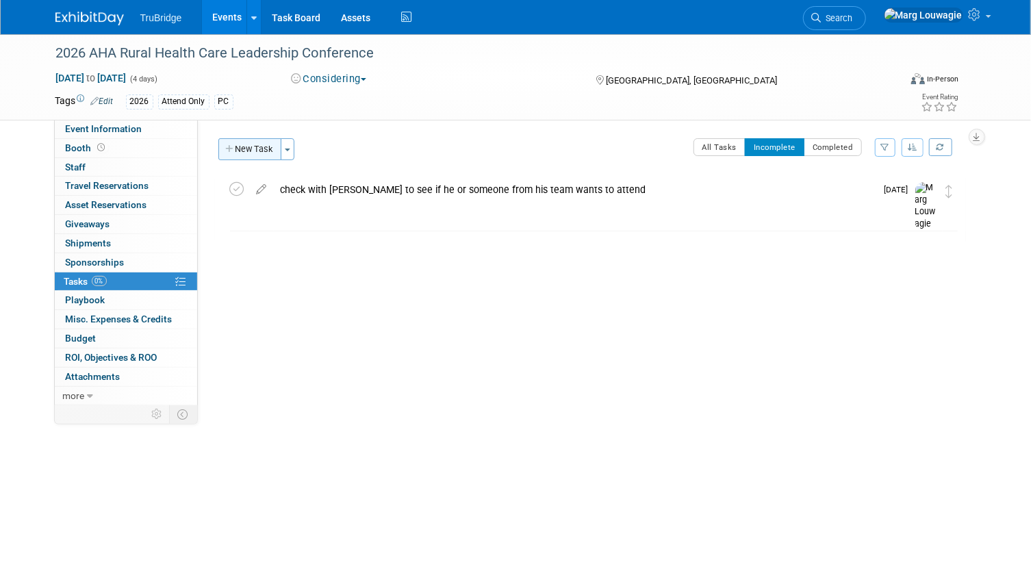
click at [226, 148] on icon "button" at bounding box center [231, 149] width 10 height 9
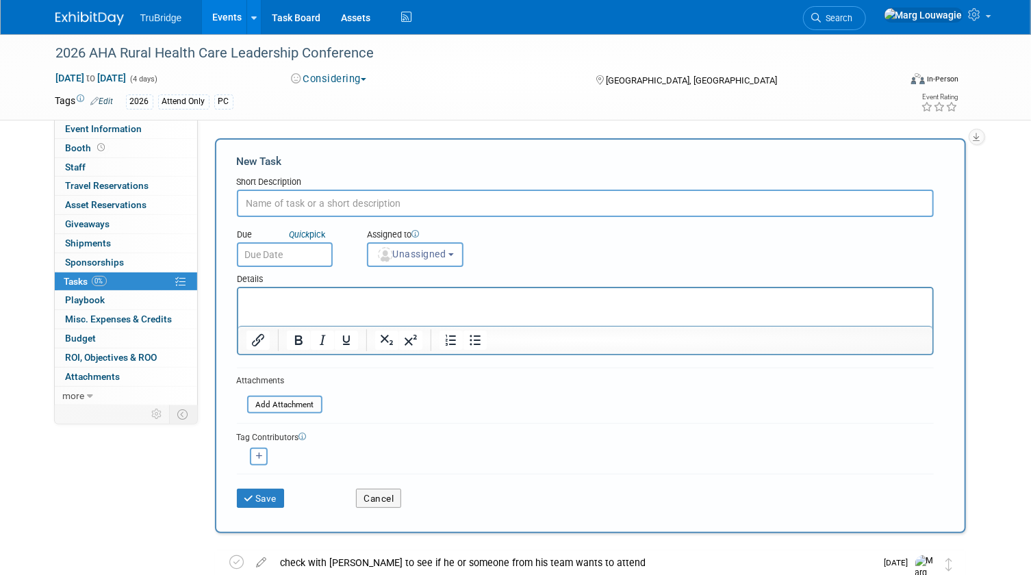
click at [282, 203] on input "text" at bounding box center [585, 203] width 697 height 27
type input "hotel reservation discount ends [DATE]"
click at [435, 249] on span "Unassigned" at bounding box center [411, 253] width 70 height 11
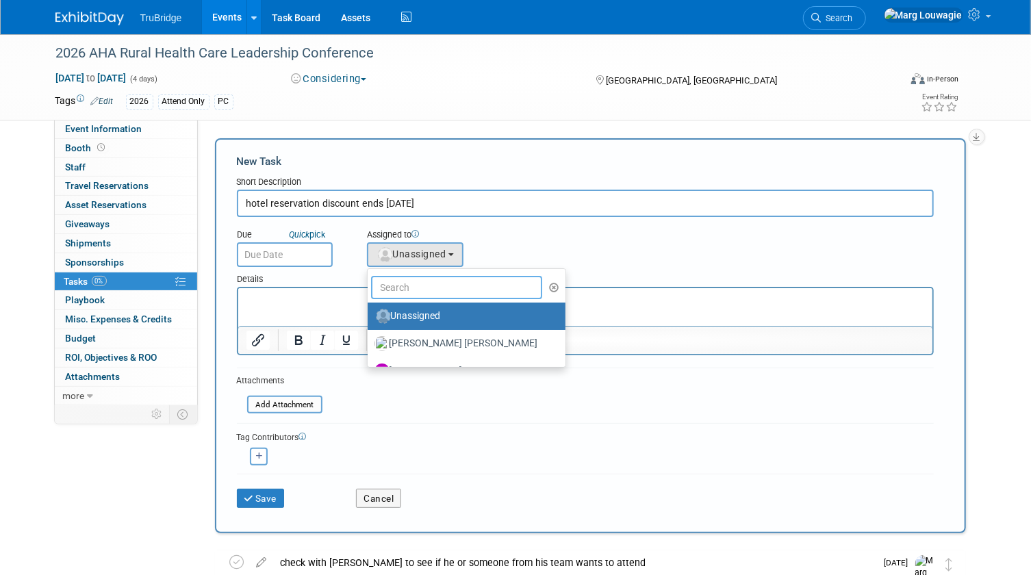
click at [441, 280] on input "text" at bounding box center [457, 287] width 172 height 23
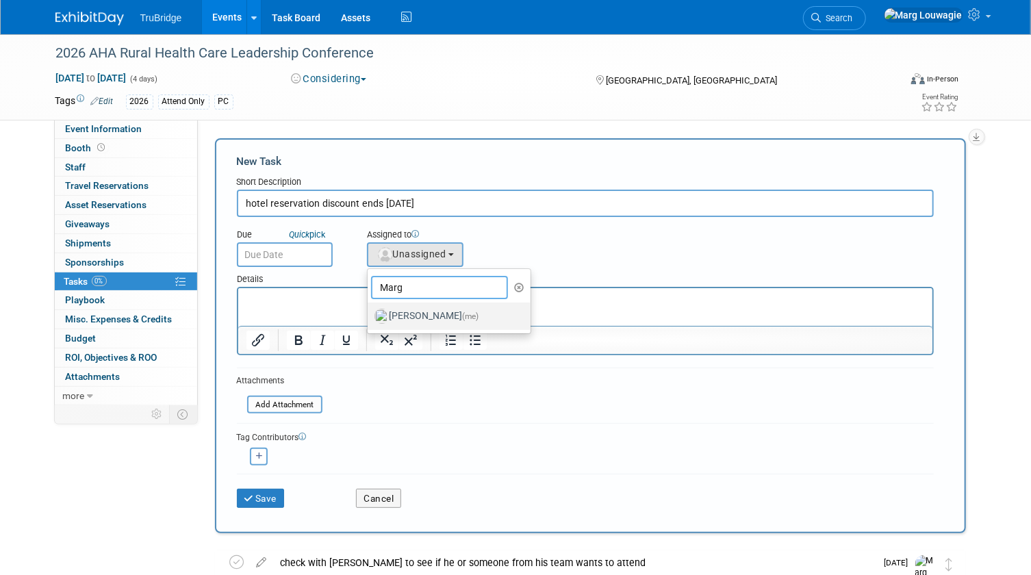
type input "Marg"
click at [445, 311] on label "[PERSON_NAME] (me)" at bounding box center [445, 316] width 143 height 22
click at [370, 311] on input "[PERSON_NAME] (me)" at bounding box center [365, 314] width 9 height 9
select select "0abee163-1570-438d-a0ea-e9129f2ffbd7"
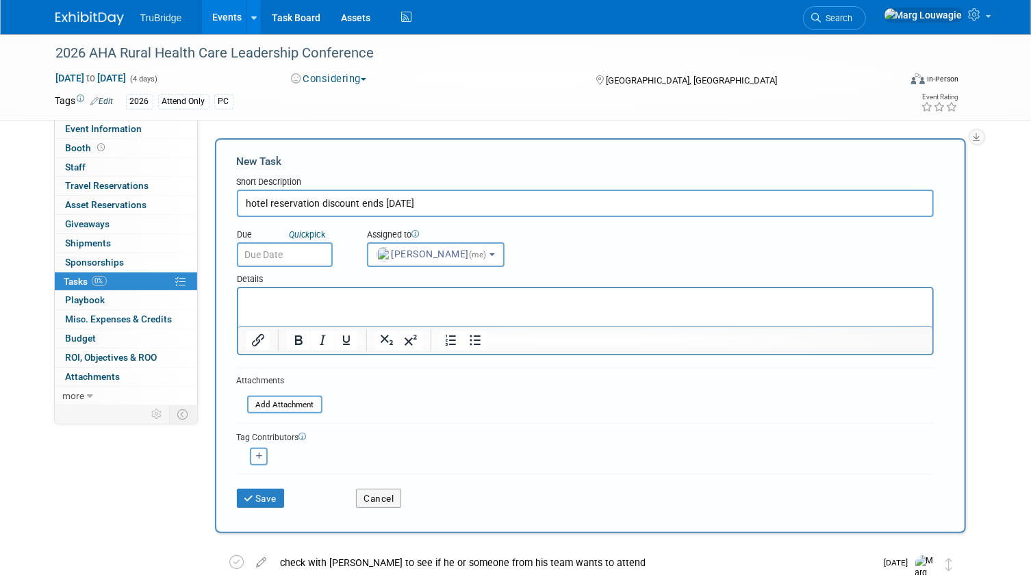
click at [296, 255] on input "text" at bounding box center [285, 254] width 96 height 25
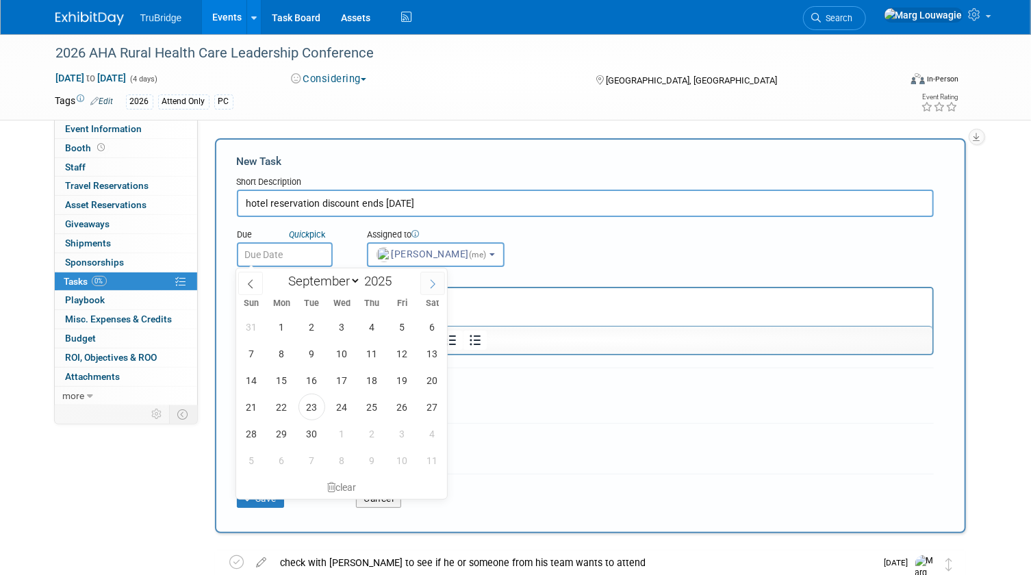
click at [439, 280] on span at bounding box center [432, 283] width 25 height 23
select select "11"
click at [285, 380] on span "15" at bounding box center [281, 380] width 27 height 27
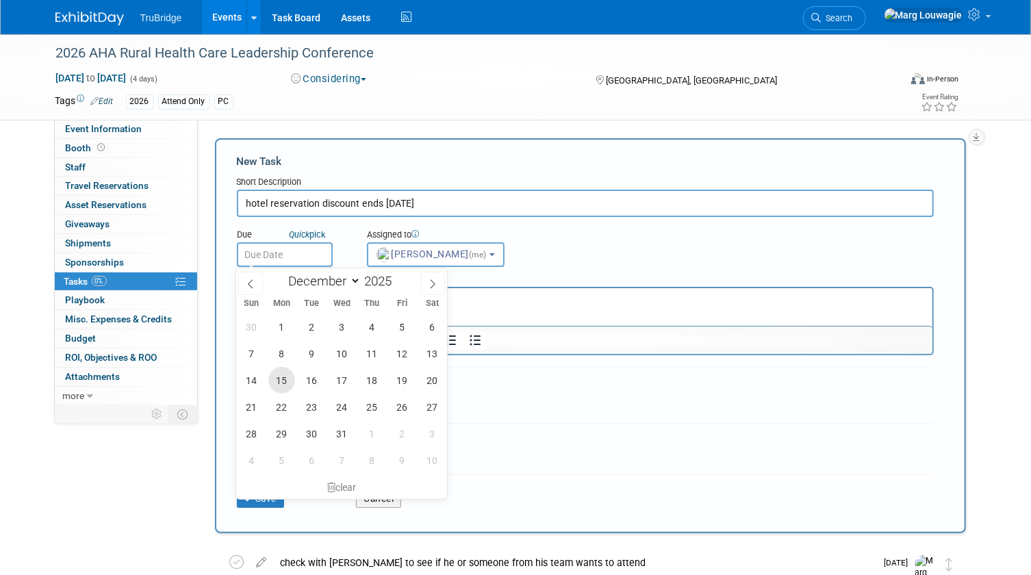
type input "[DATE]"
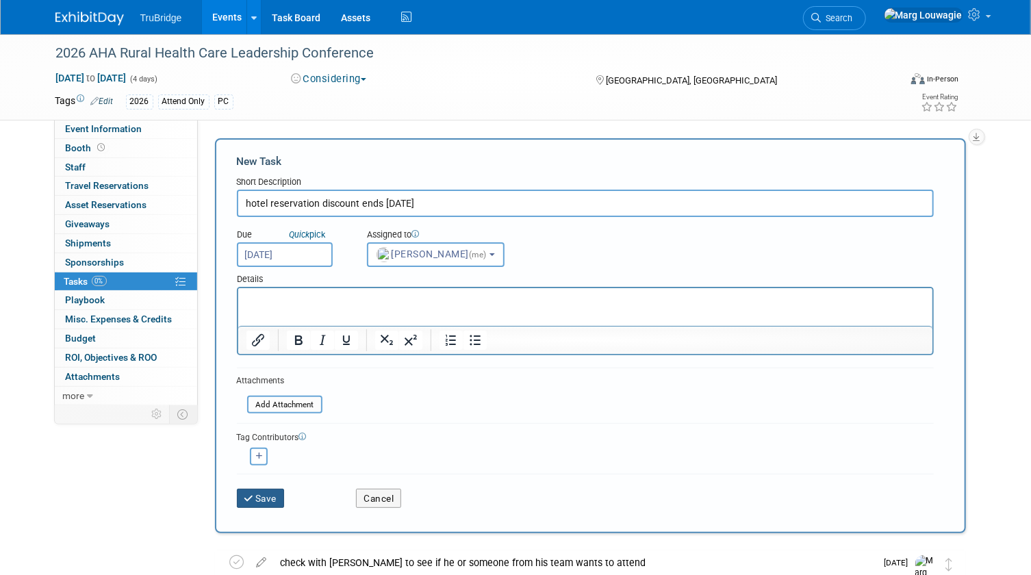
click at [260, 492] on button "Save" at bounding box center [261, 498] width 48 height 19
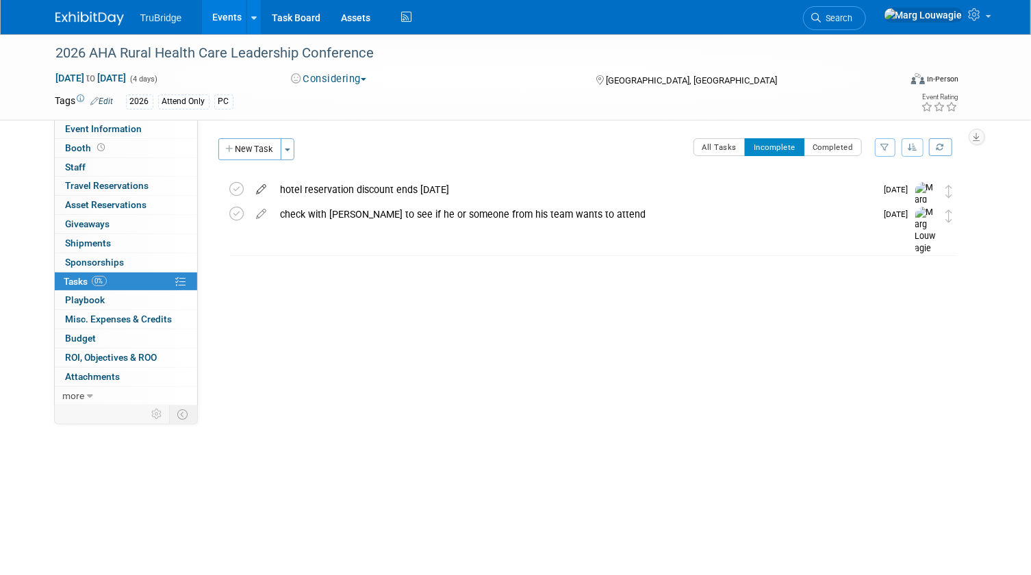
drag, startPoint x: 125, startPoint y: 129, endPoint x: 253, endPoint y: 178, distance: 137.8
click at [125, 129] on span "Event Information" at bounding box center [104, 128] width 77 height 11
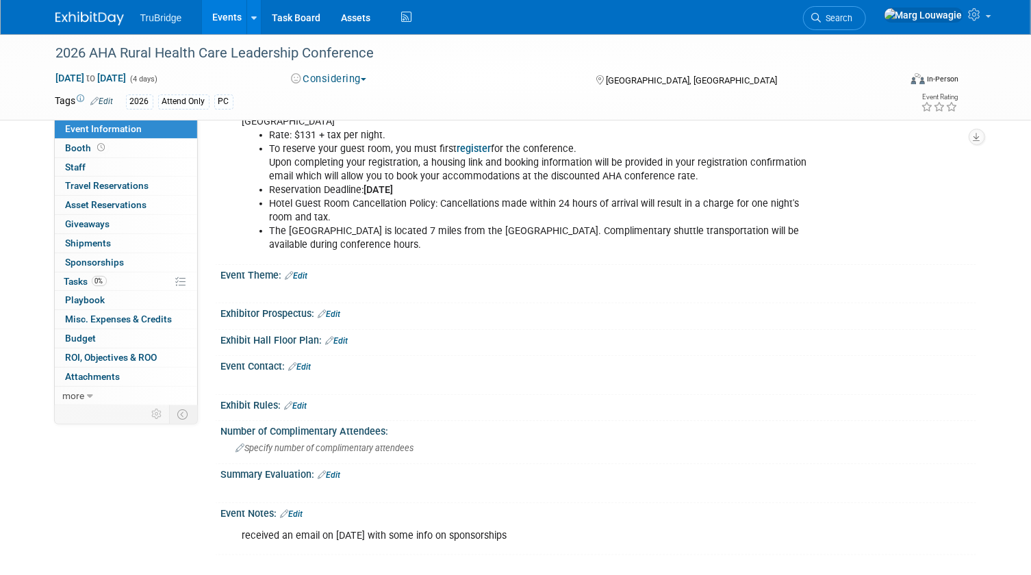
scroll to position [518, 0]
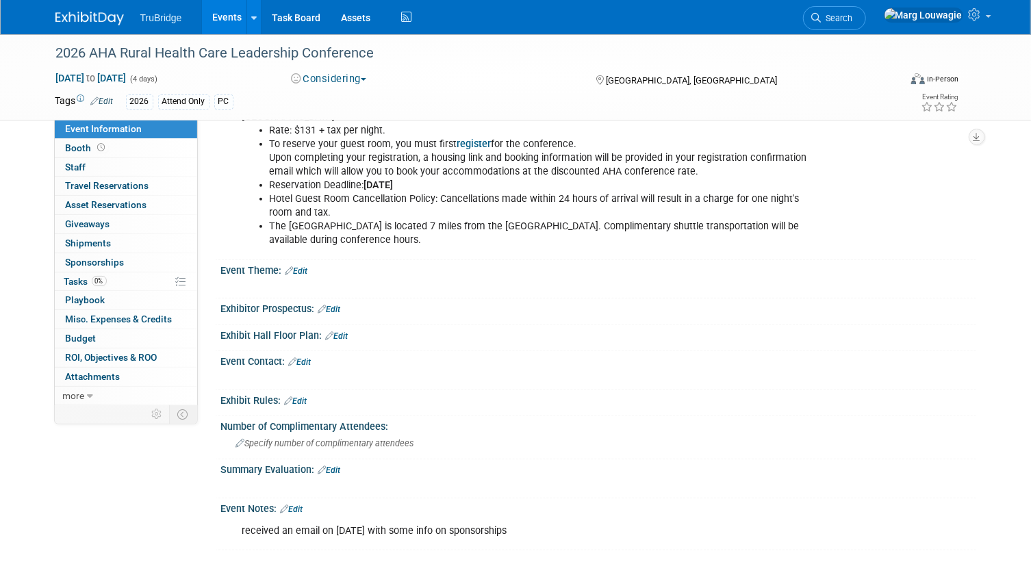
click at [300, 506] on link "Edit" at bounding box center [292, 509] width 23 height 10
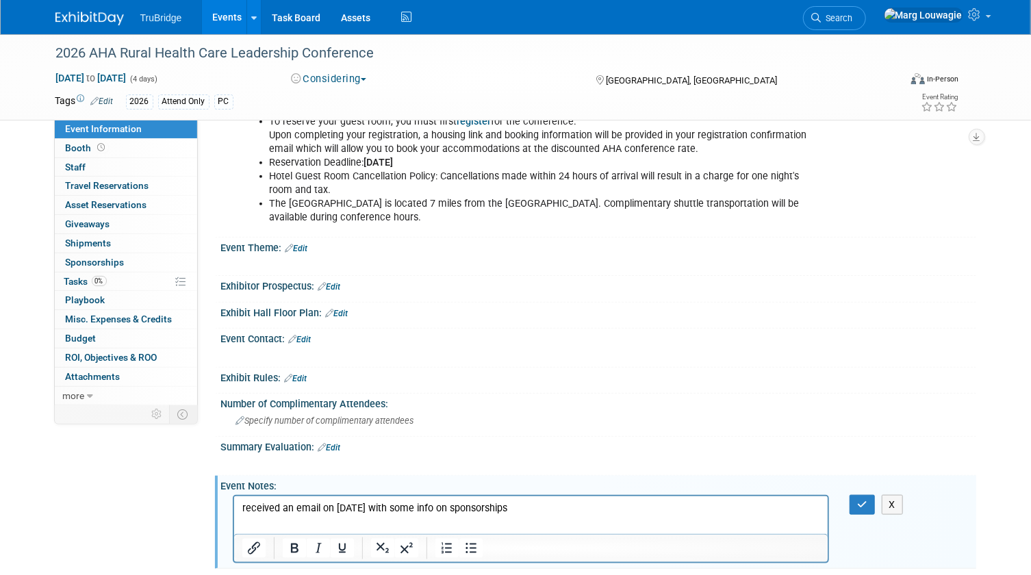
scroll to position [559, 0]
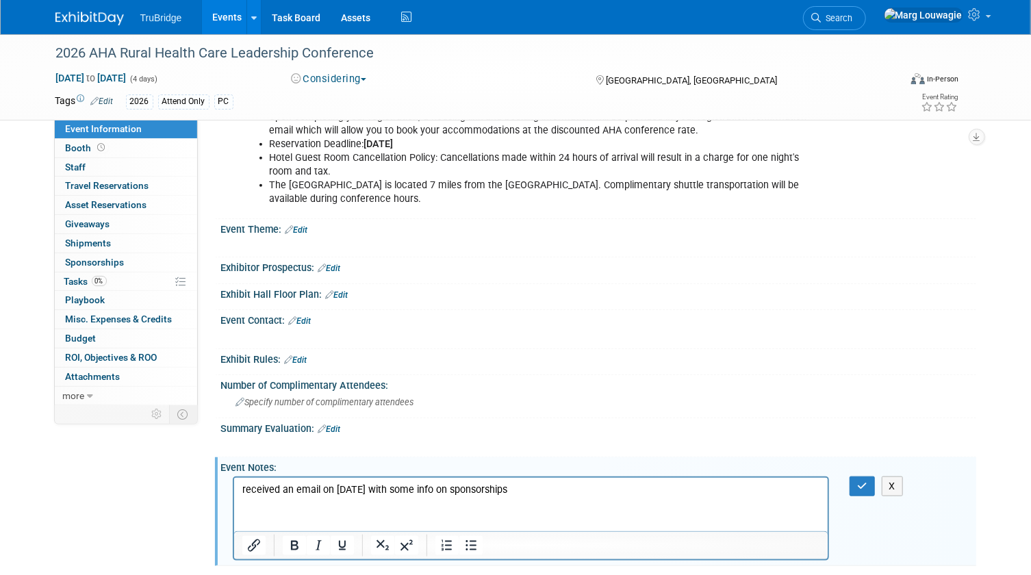
click at [524, 489] on p "received an email on [DATE] with some info on sponsorships" at bounding box center [531, 489] width 578 height 14
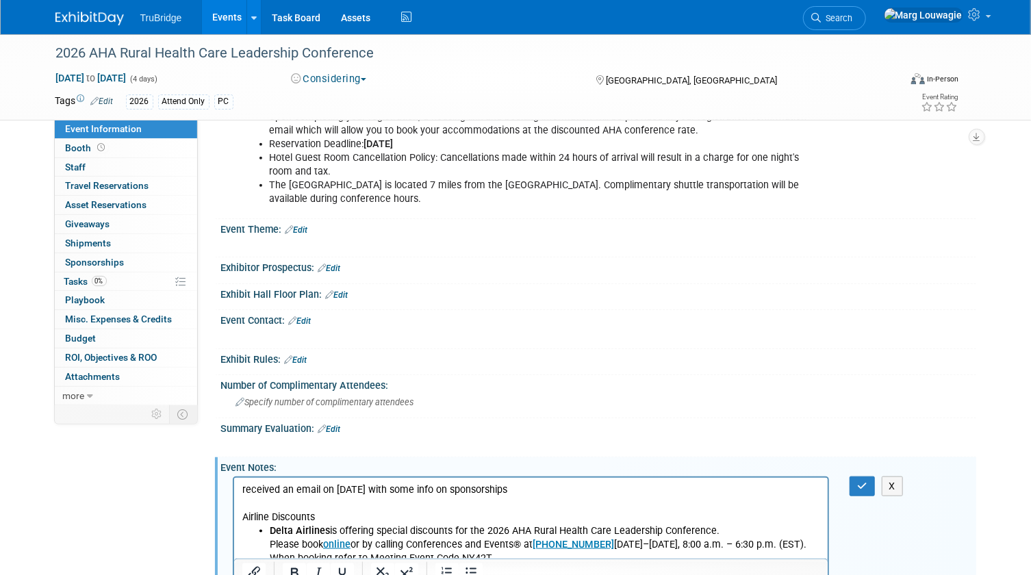
scroll to position [766, 0]
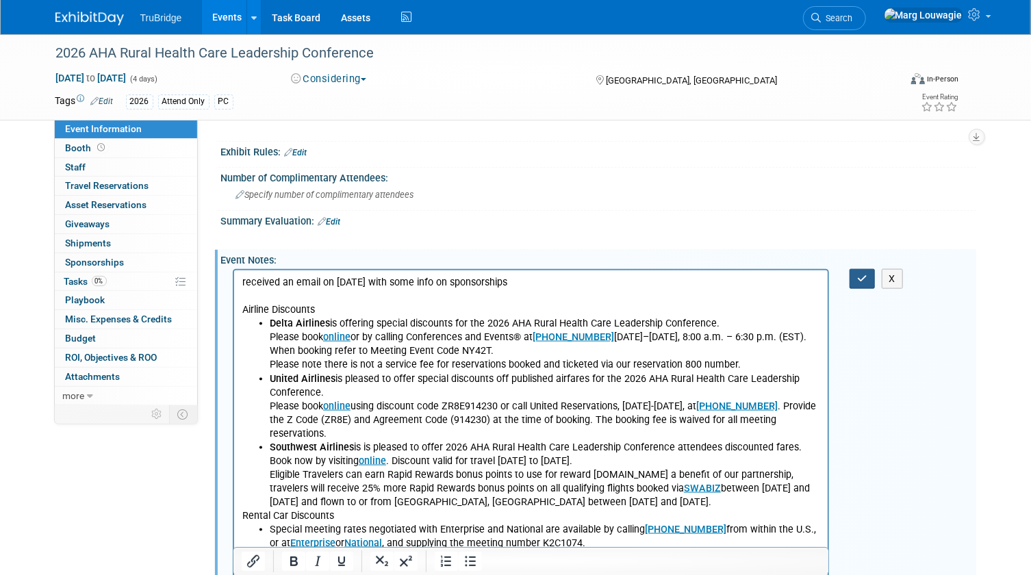
click at [855, 275] on button "button" at bounding box center [861, 279] width 25 height 20
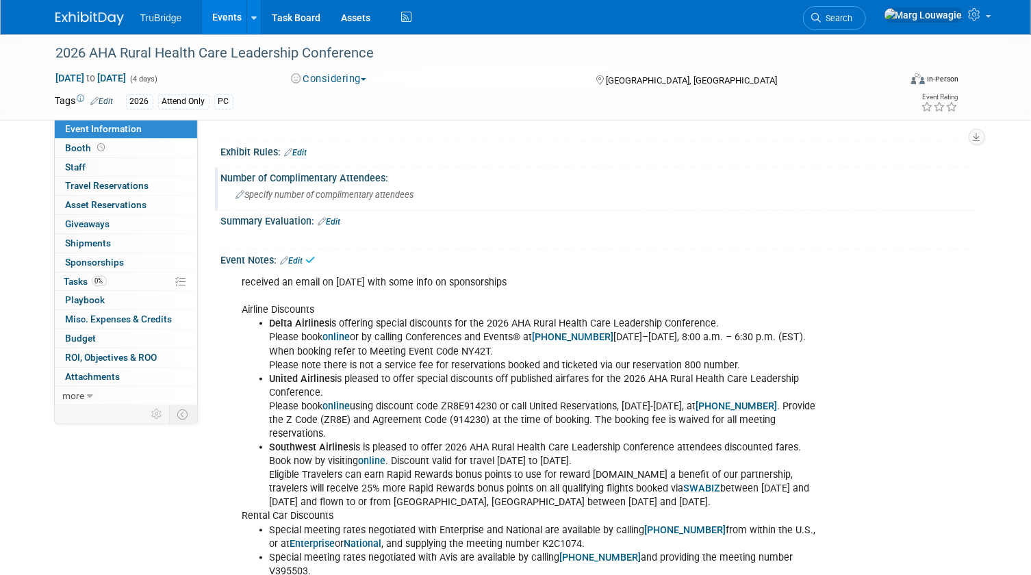
click at [621, 192] on div "Specify number of complimentary attendees" at bounding box center [598, 194] width 734 height 21
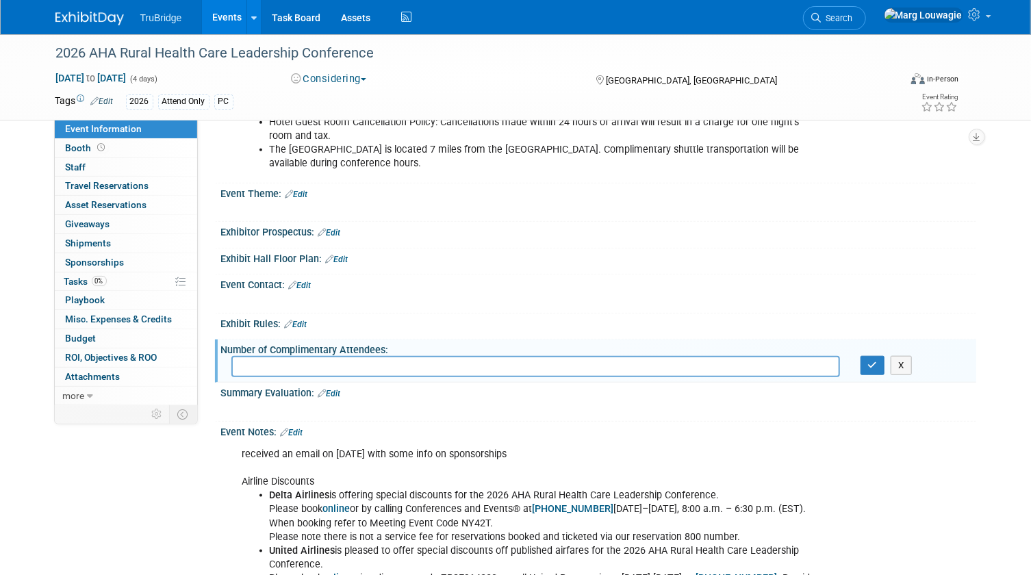
scroll to position [580, 0]
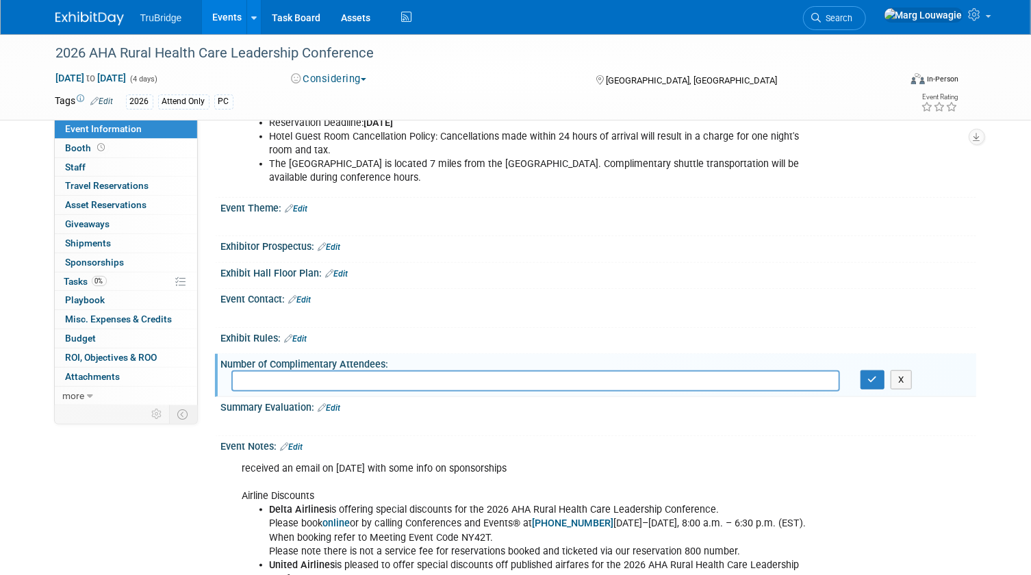
click at [629, 180] on li "The [GEOGRAPHIC_DATA] is located 7 miles from the [GEOGRAPHIC_DATA]. Compliment…" at bounding box center [546, 170] width 552 height 27
click at [634, 218] on div at bounding box center [531, 224] width 597 height 14
drag, startPoint x: 904, startPoint y: 380, endPoint x: 914, endPoint y: 379, distance: 9.6
click at [914, 379] on div "X" at bounding box center [912, 379] width 105 height 19
click at [899, 376] on button "X" at bounding box center [900, 379] width 21 height 19
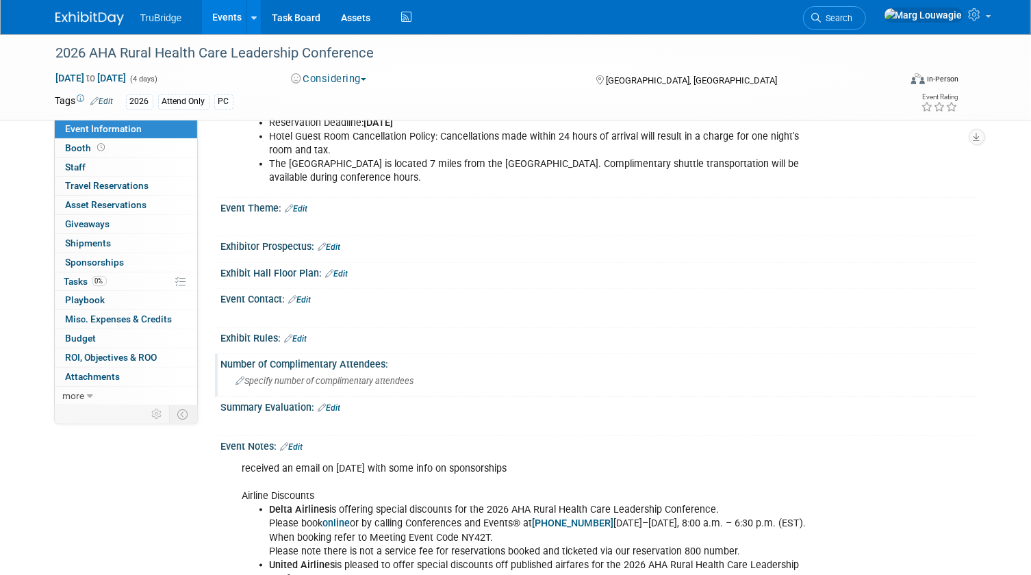
click at [341, 381] on span "Specify number of complimentary attendees" at bounding box center [325, 381] width 178 height 10
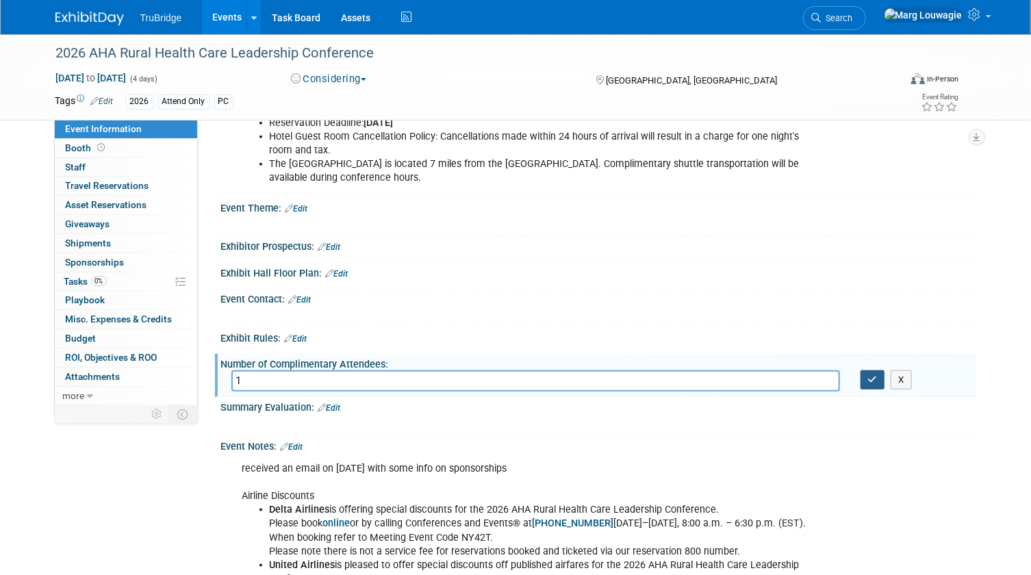
type input "1"
click at [873, 381] on icon "button" at bounding box center [873, 379] width 10 height 9
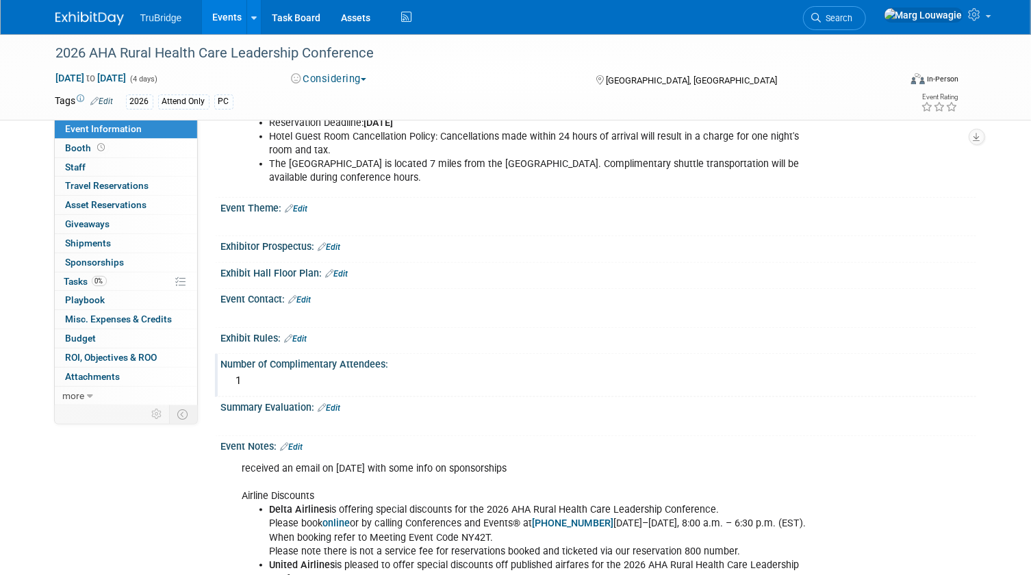
click at [363, 363] on div "Number of Complimentary Attendees:" at bounding box center [598, 362] width 755 height 17
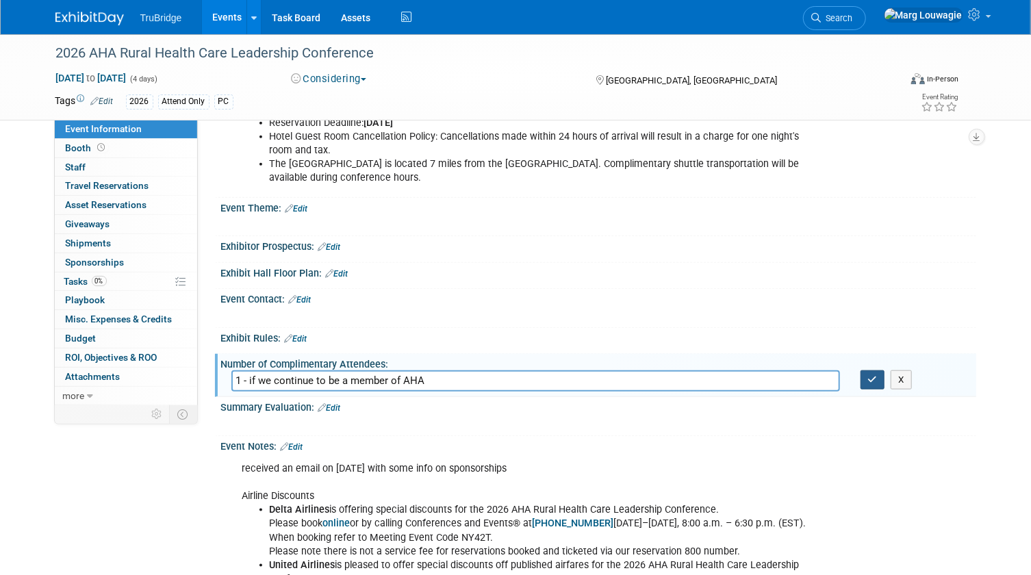
type input "1 - if we continue to be a member of AHA"
click at [872, 378] on icon "button" at bounding box center [873, 379] width 10 height 9
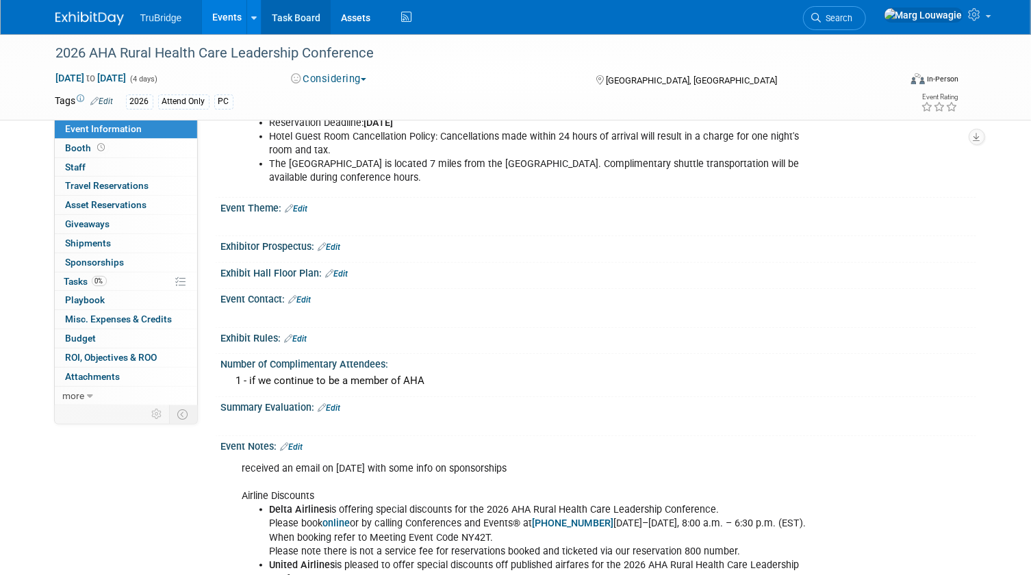
click at [300, 20] on link "Task Board" at bounding box center [295, 17] width 69 height 34
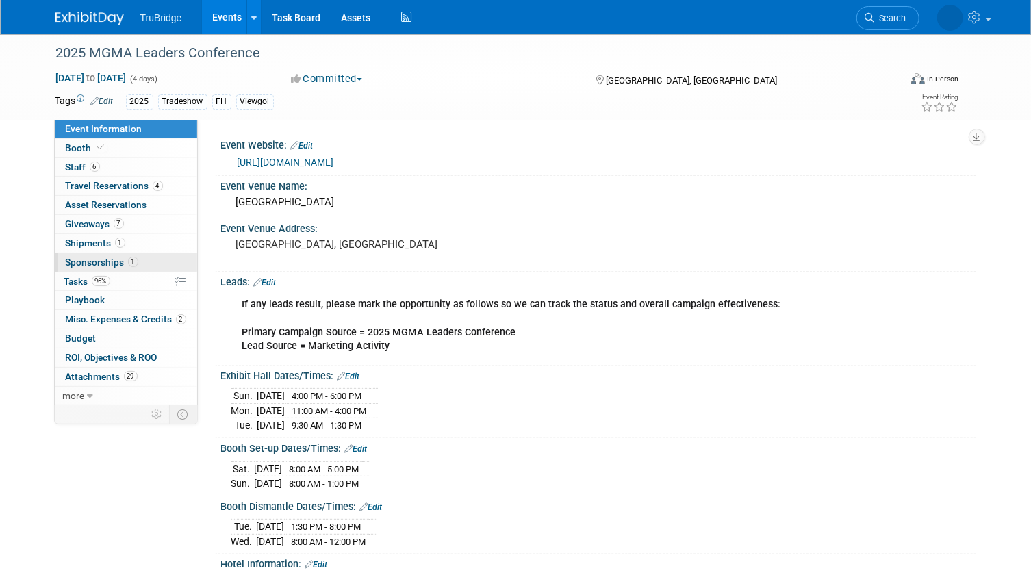
click at [105, 260] on span "Sponsorships 1" at bounding box center [102, 262] width 73 height 11
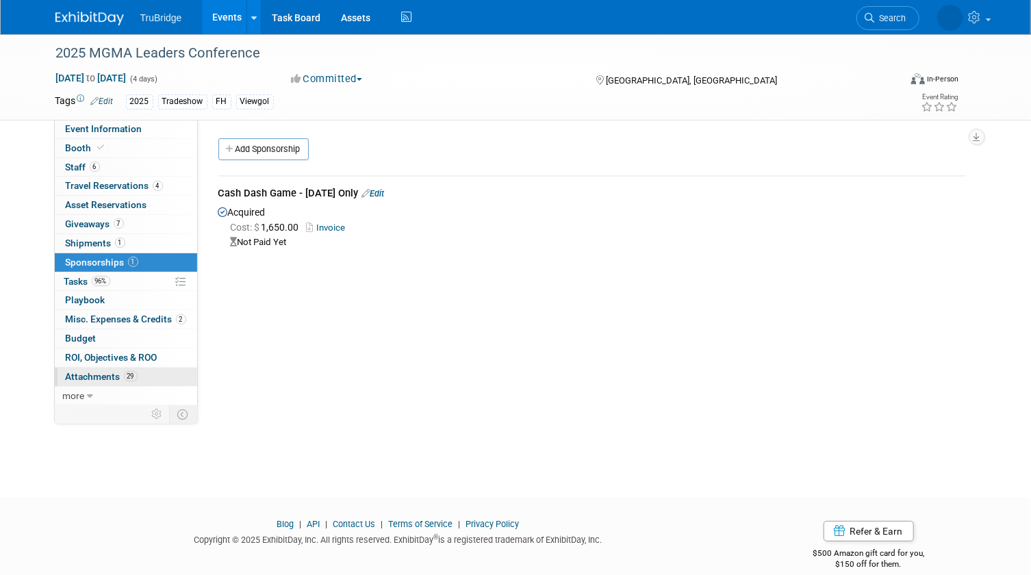
click at [96, 373] on span "Attachments 29" at bounding box center [102, 376] width 72 height 11
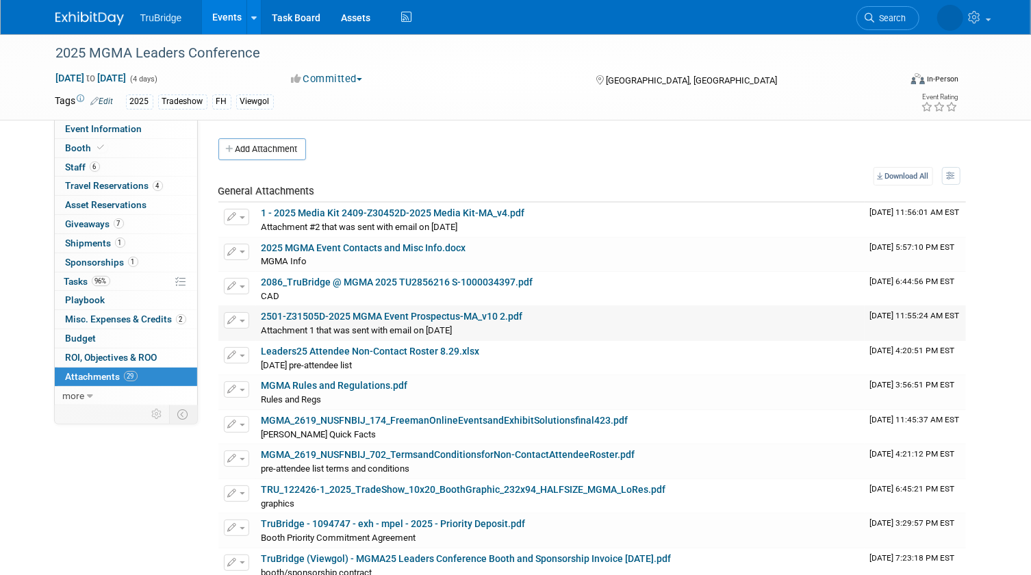
click at [411, 318] on link "2501-Z31505D-2025 MGMA Event Prospectus-MA_v10 2.pdf" at bounding box center [391, 316] width 261 height 11
click at [91, 257] on span "Sponsorships 1" at bounding box center [102, 262] width 73 height 11
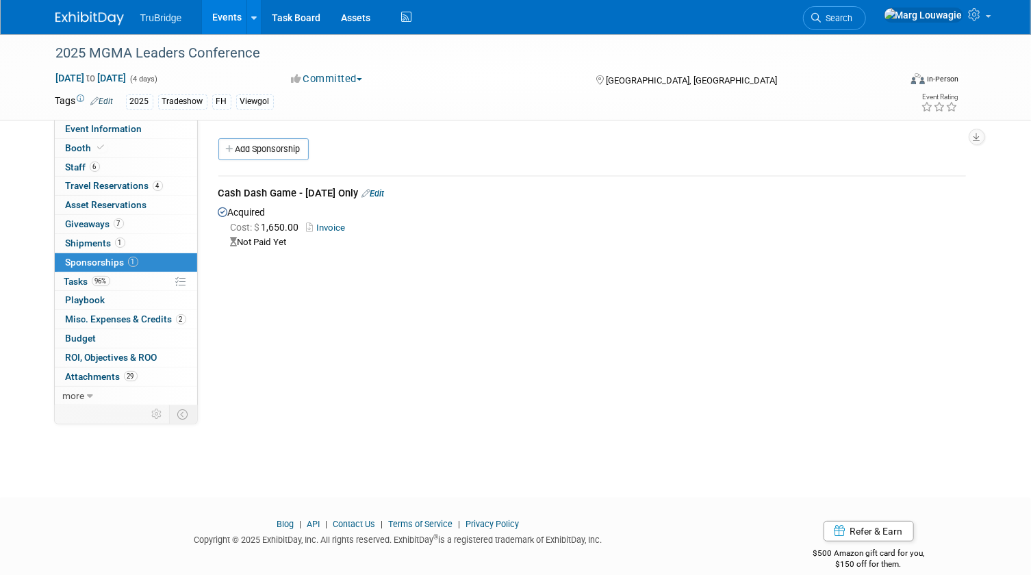
click at [385, 192] on link "Edit" at bounding box center [373, 193] width 23 height 10
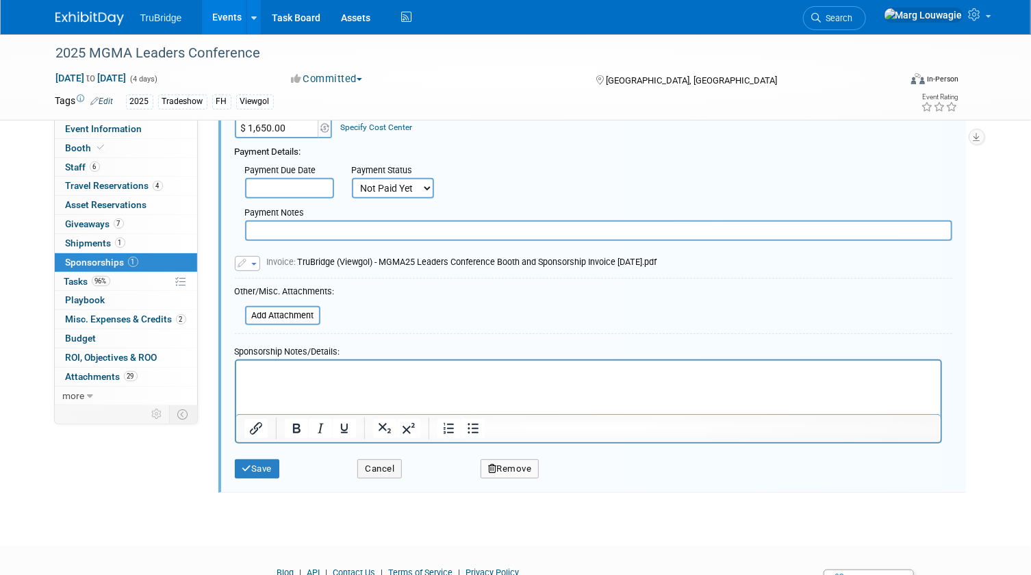
scroll to position [250, 0]
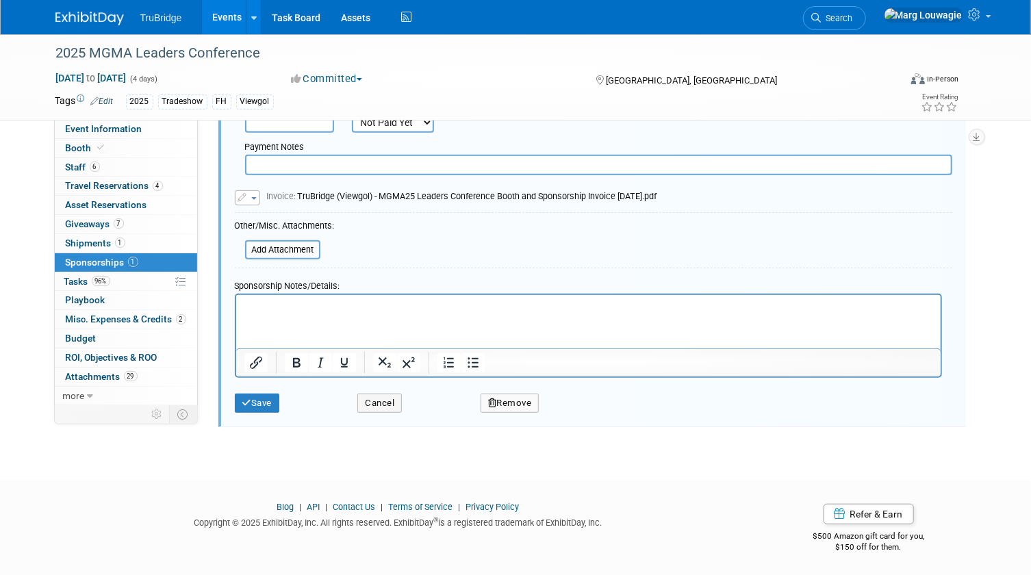
click at [273, 302] on p "Rich Text Area. Press ALT-0 for help." at bounding box center [588, 307] width 688 height 14
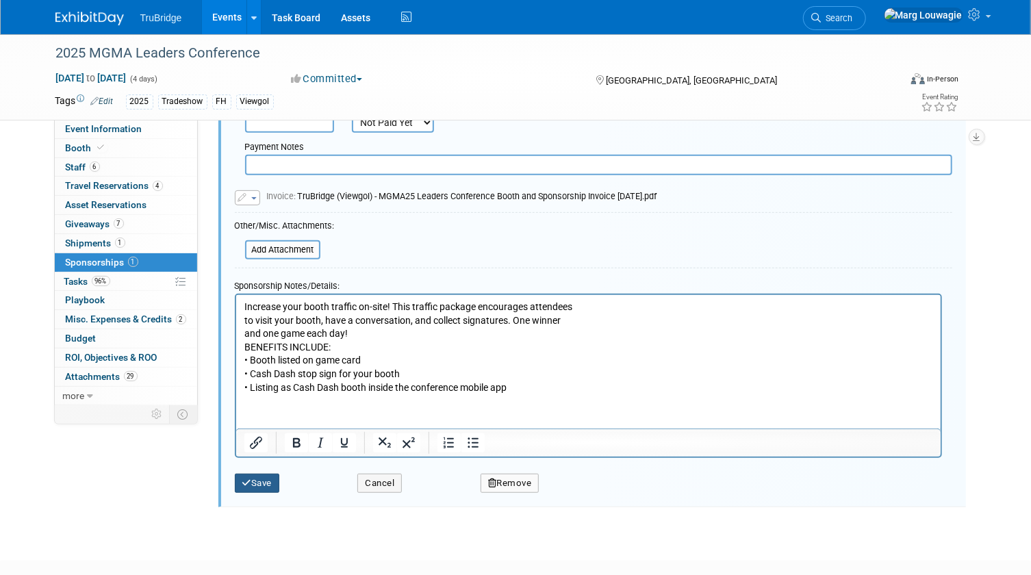
click at [264, 479] on button "Save" at bounding box center [257, 483] width 45 height 19
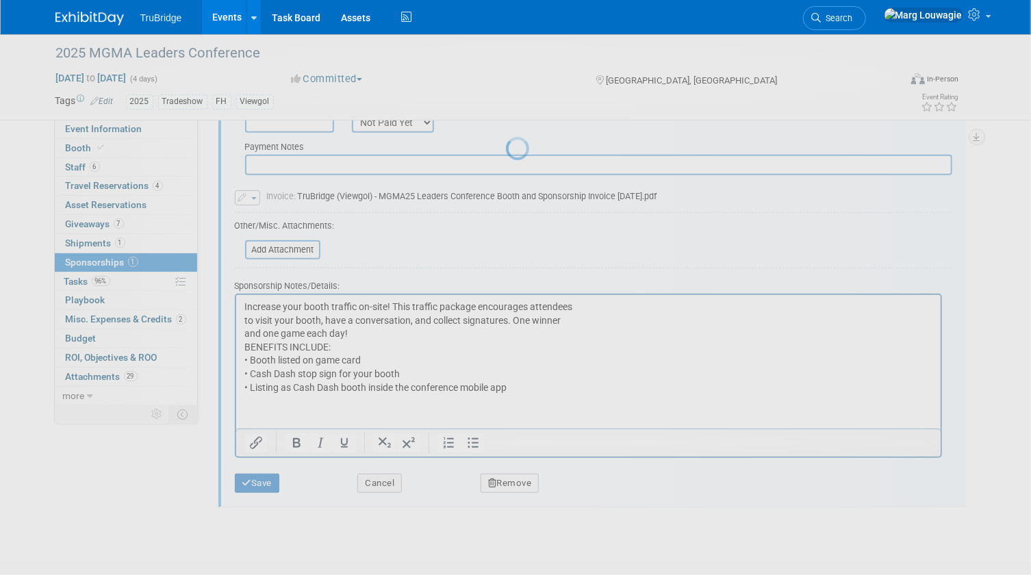
scroll to position [18, 0]
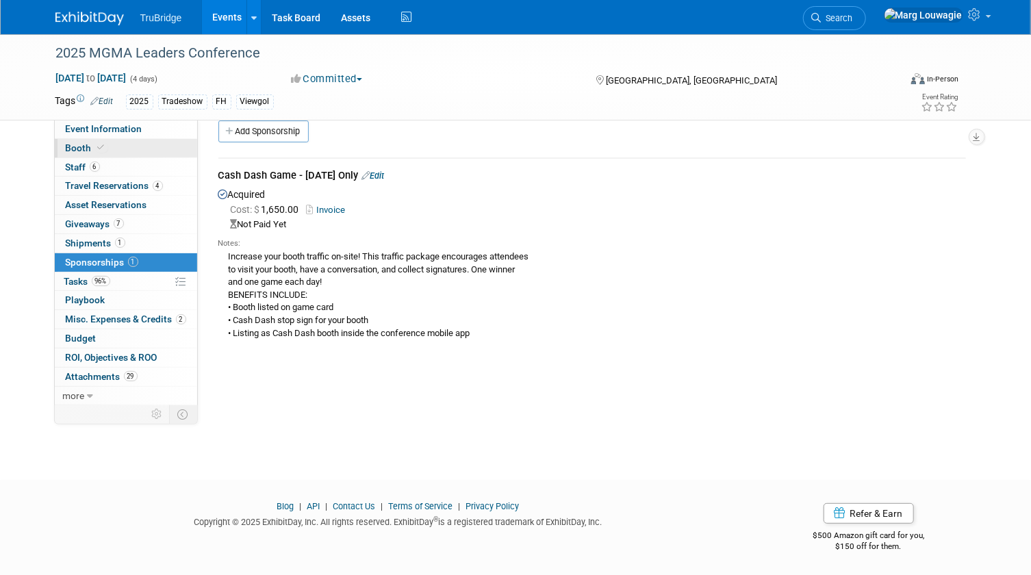
click at [121, 147] on link "Booth" at bounding box center [126, 148] width 142 height 18
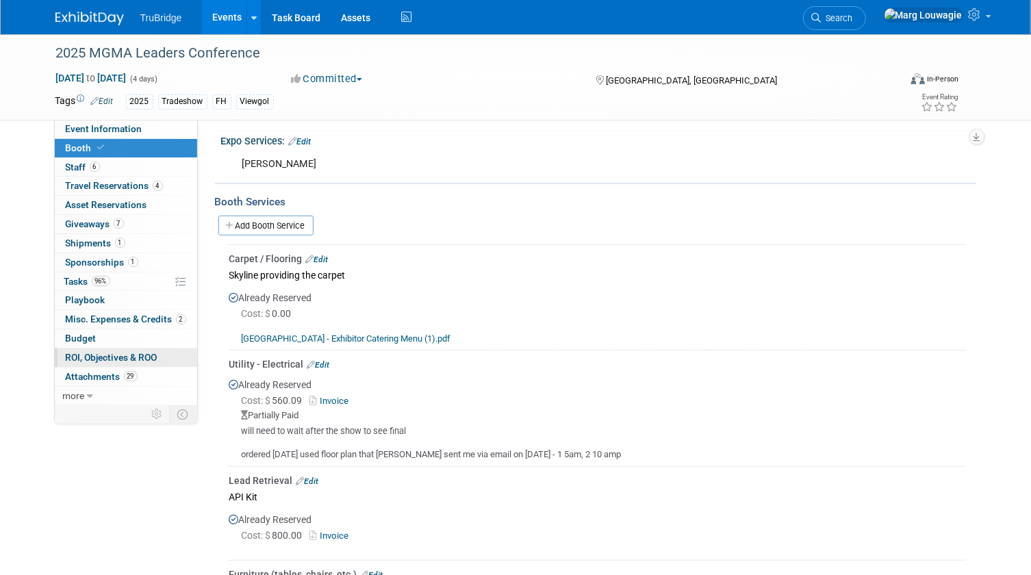
scroll to position [311, 0]
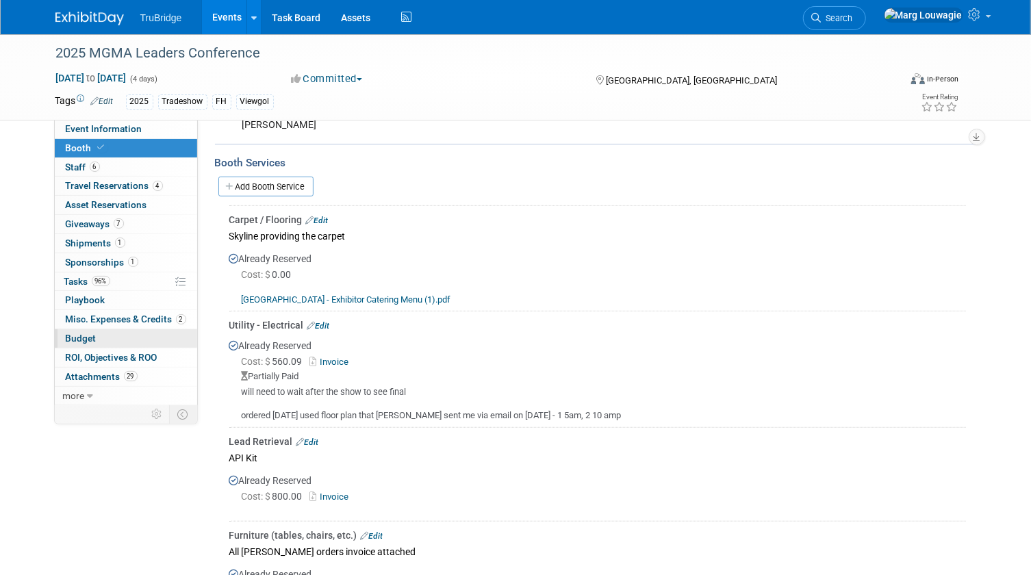
click at [99, 339] on link "Budget" at bounding box center [126, 338] width 142 height 18
